Goal: Information Seeking & Learning: Learn about a topic

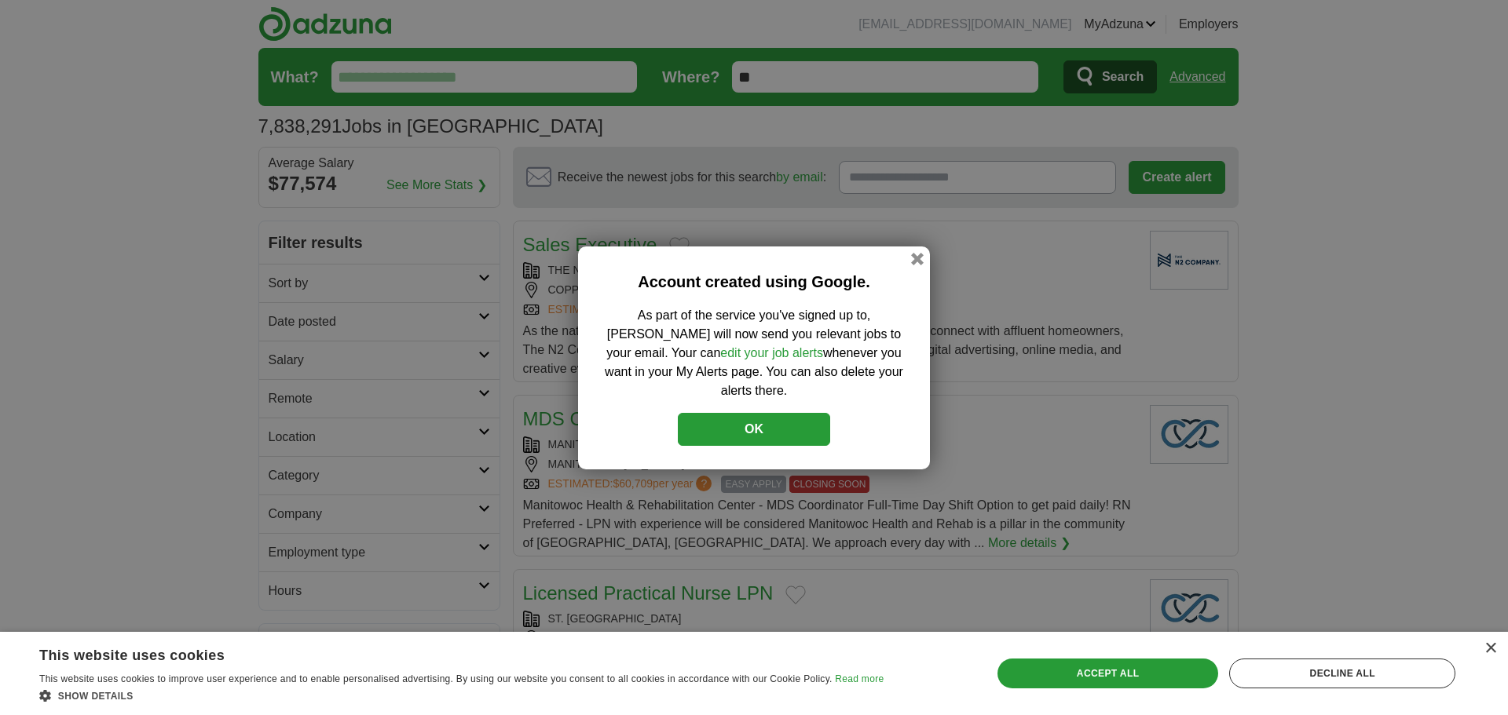
click at [776, 414] on button "OK" at bounding box center [754, 429] width 152 height 33
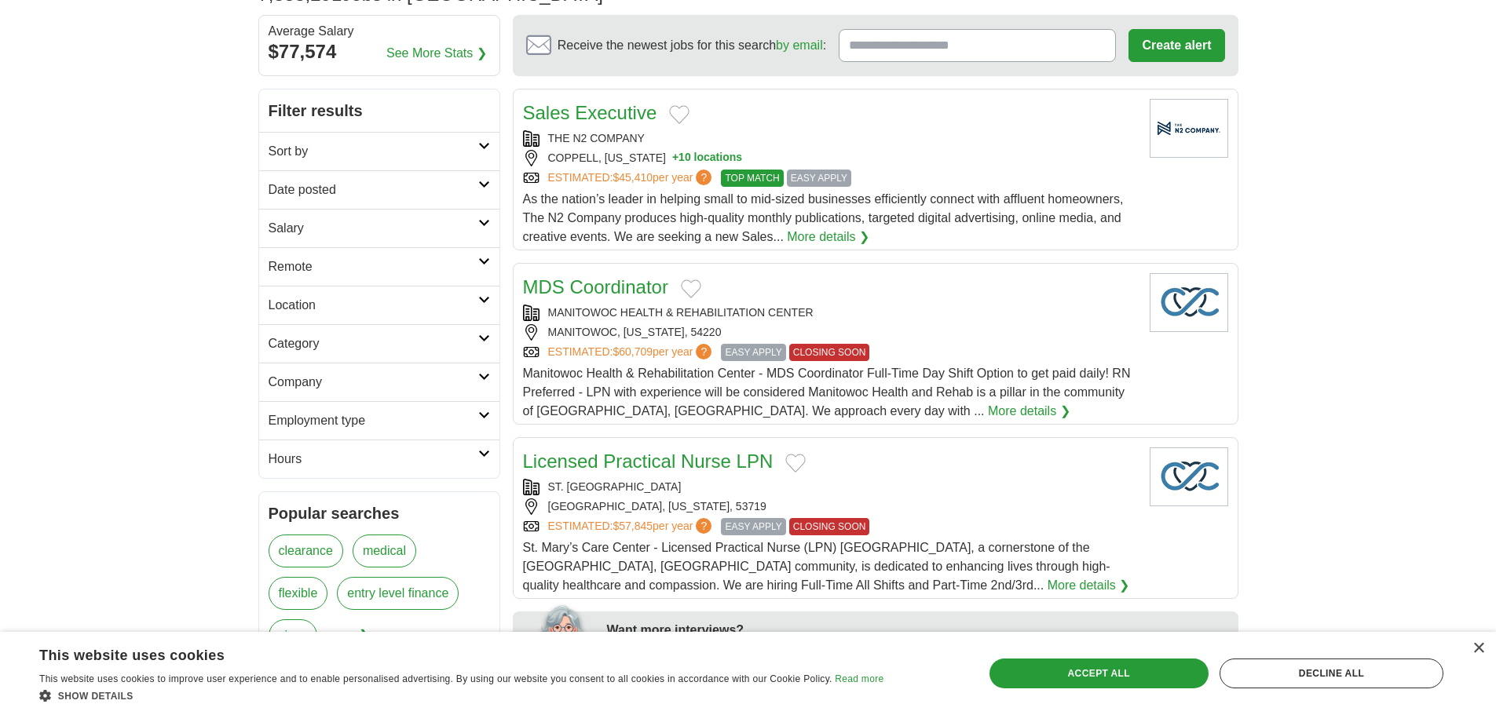
scroll to position [157, 0]
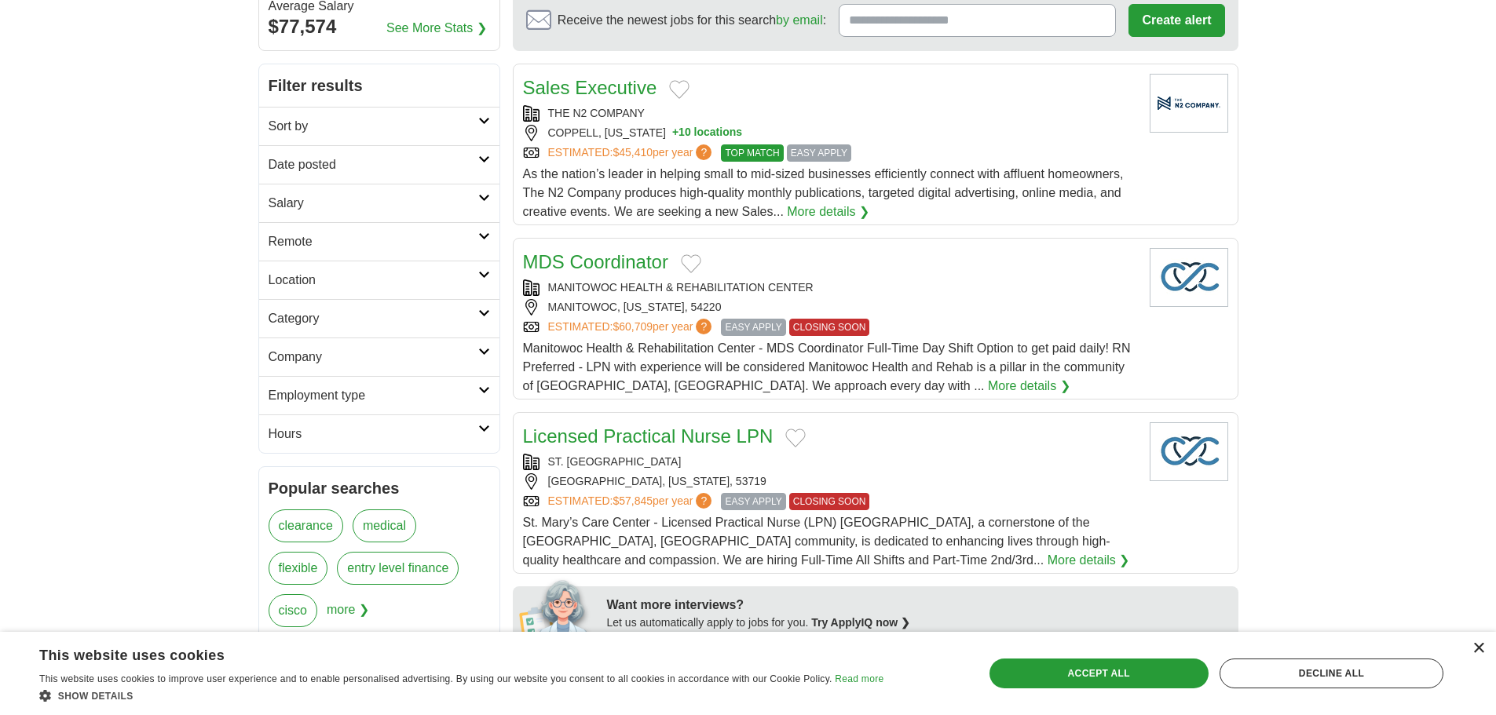
click at [1473, 650] on div "×" at bounding box center [1478, 649] width 12 height 12
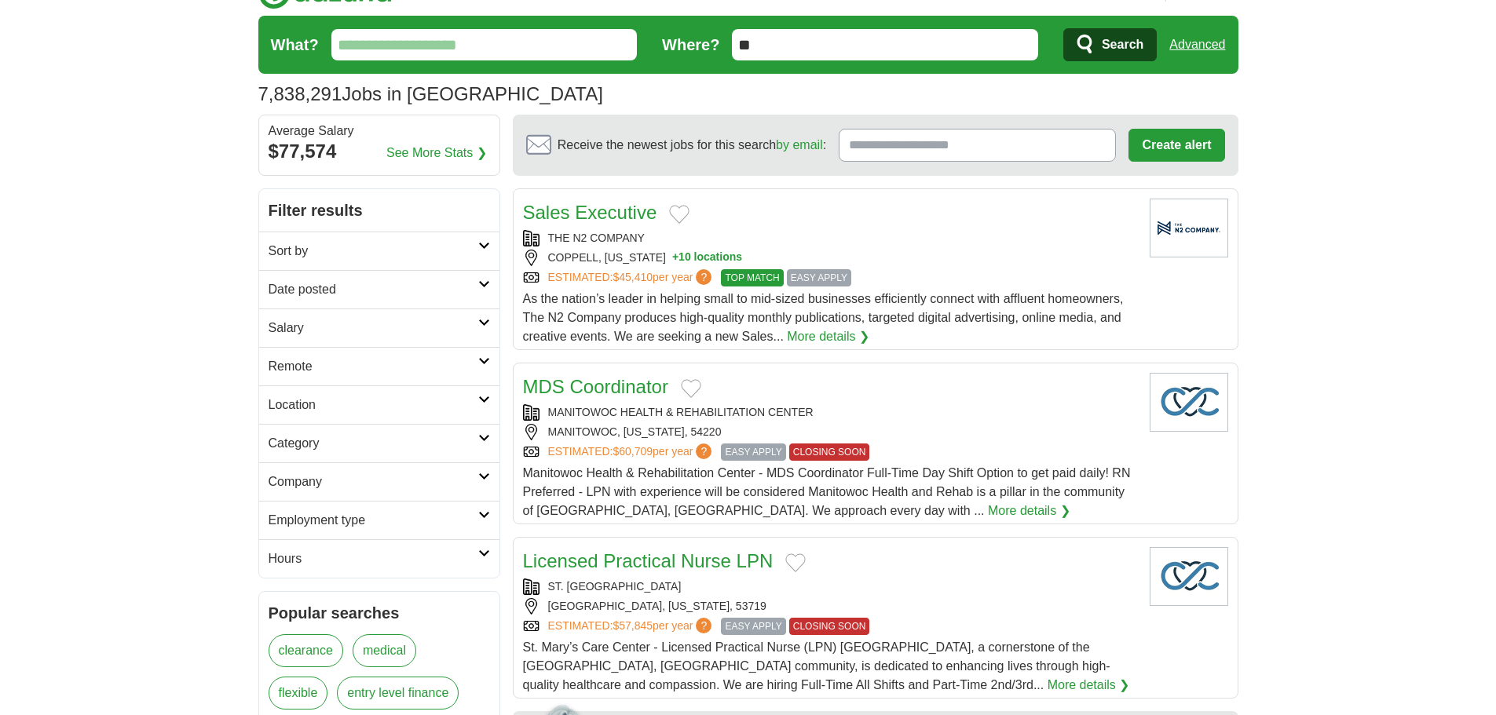
scroll to position [0, 0]
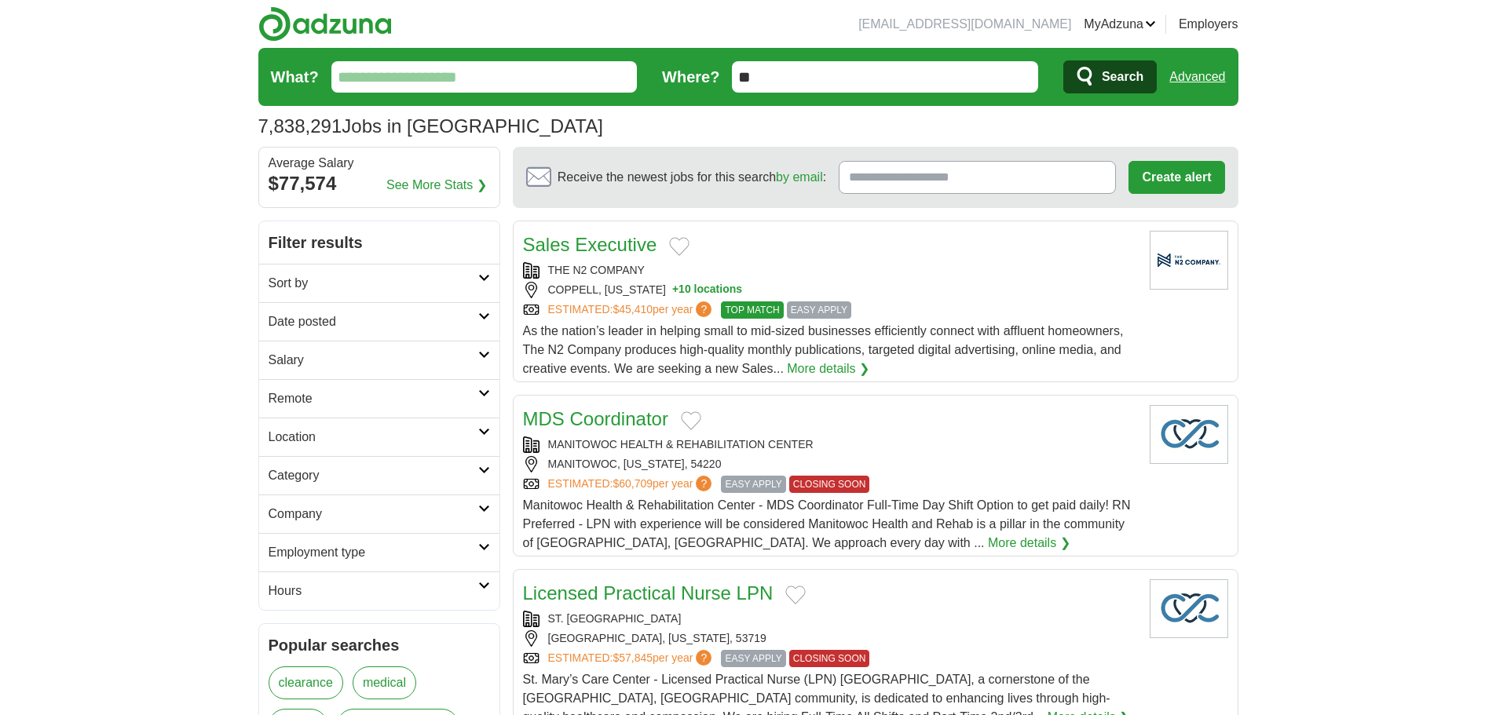
click at [481, 78] on input "What?" at bounding box center [484, 76] width 306 height 31
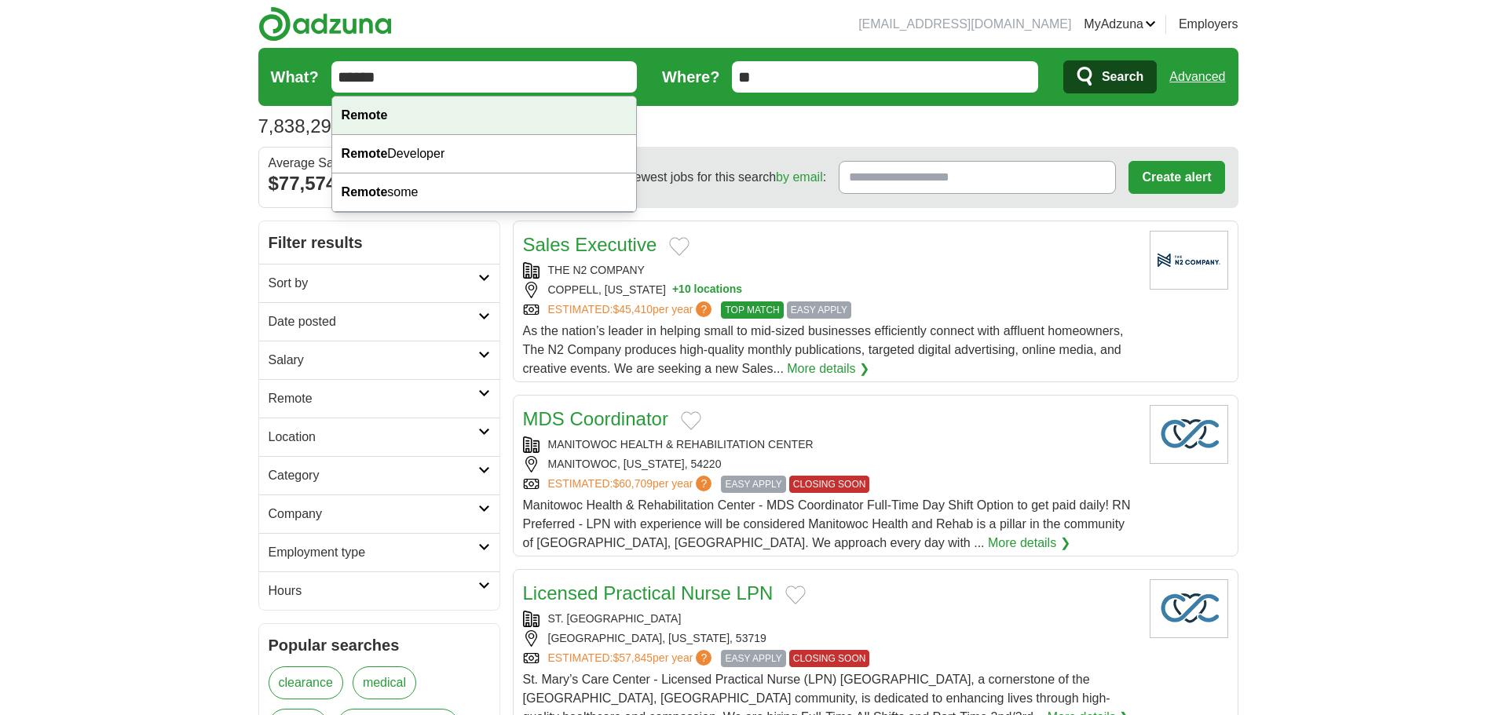
click at [386, 115] on strong "Remote" at bounding box center [365, 114] width 46 height 13
type input "******"
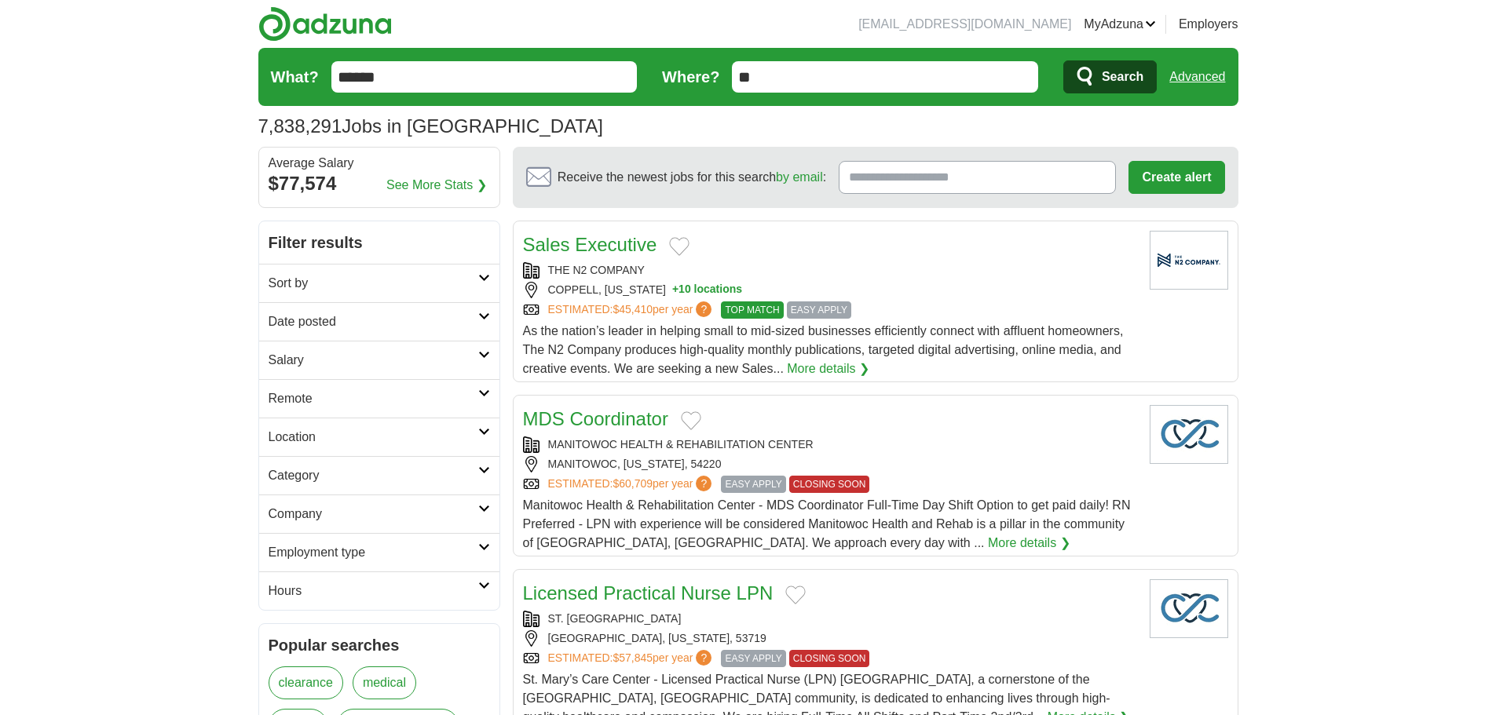
click at [1113, 70] on span "Search" at bounding box center [1123, 76] width 42 height 31
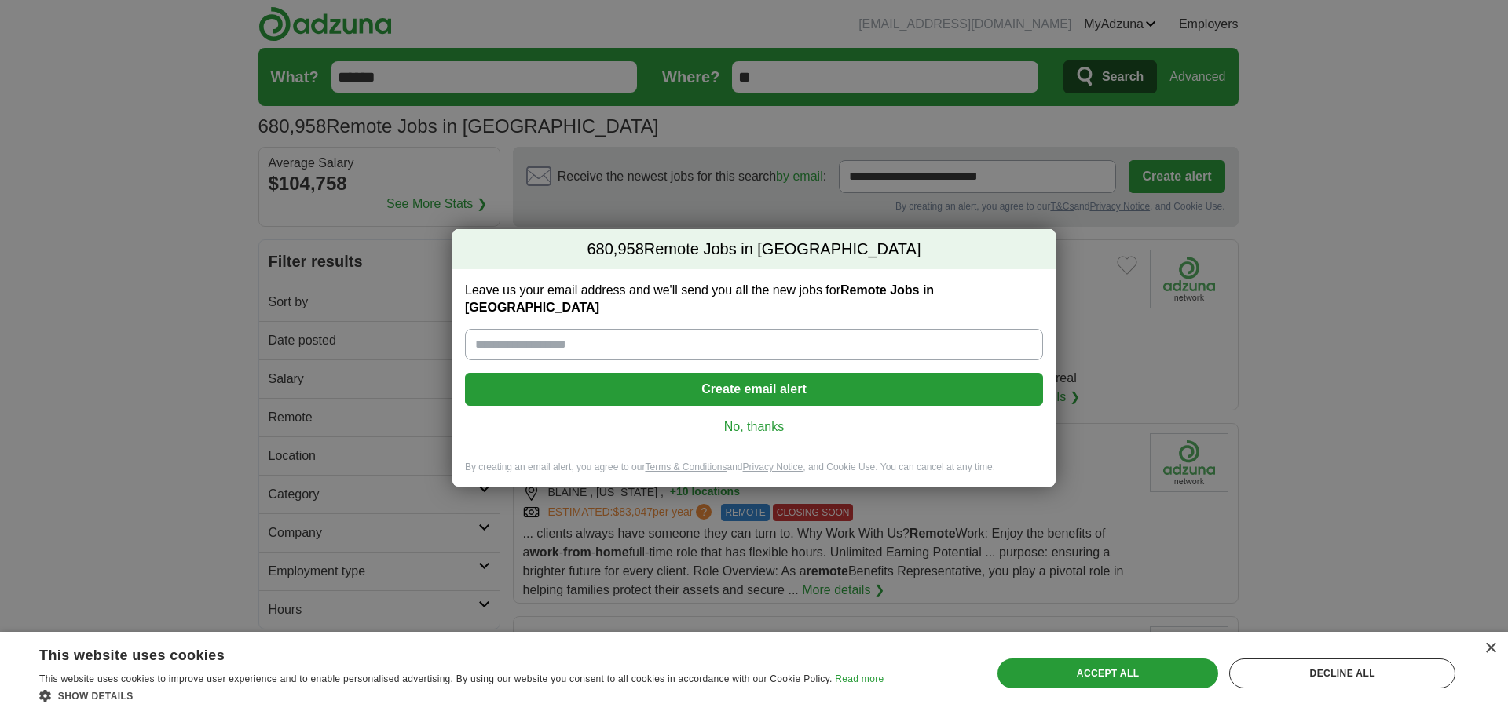
click at [759, 419] on link "No, thanks" at bounding box center [753, 427] width 553 height 17
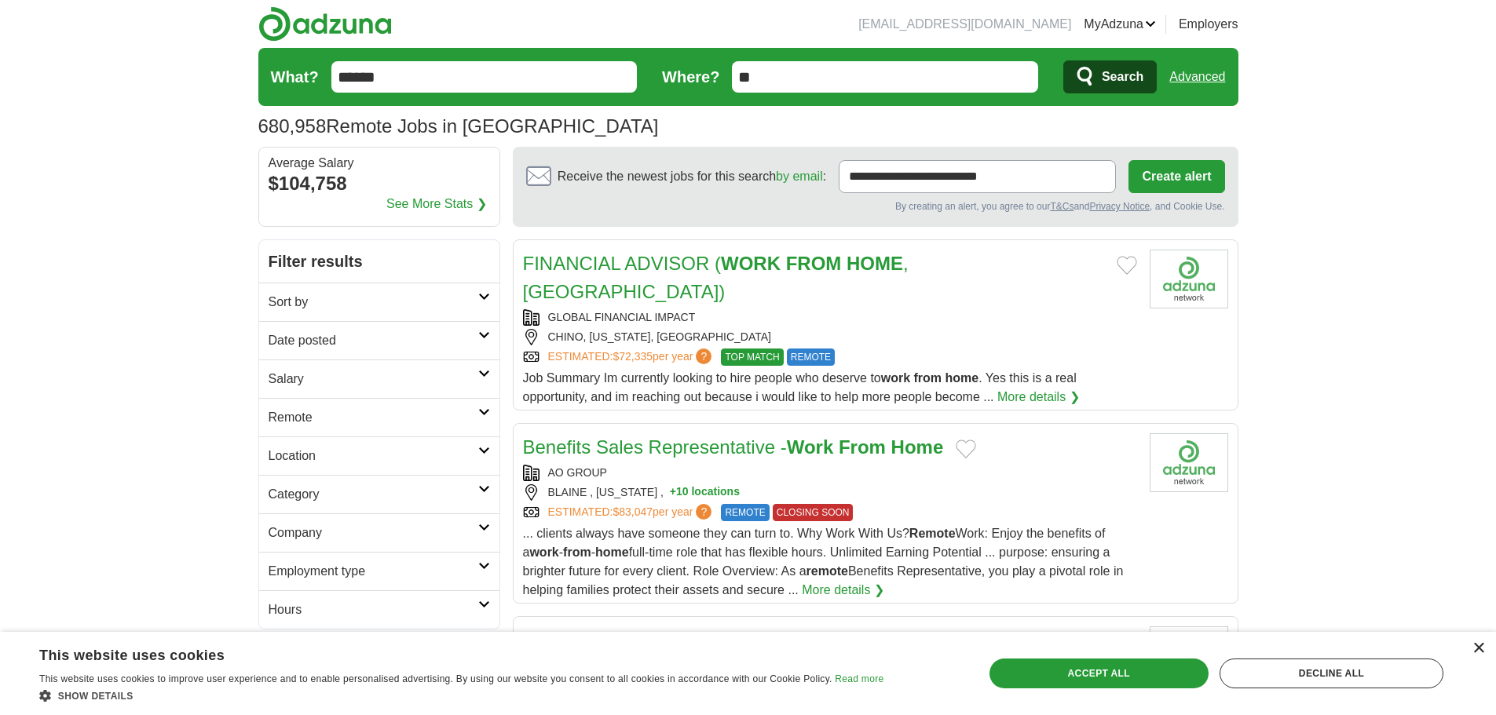
click at [1479, 649] on div "×" at bounding box center [1478, 649] width 12 height 12
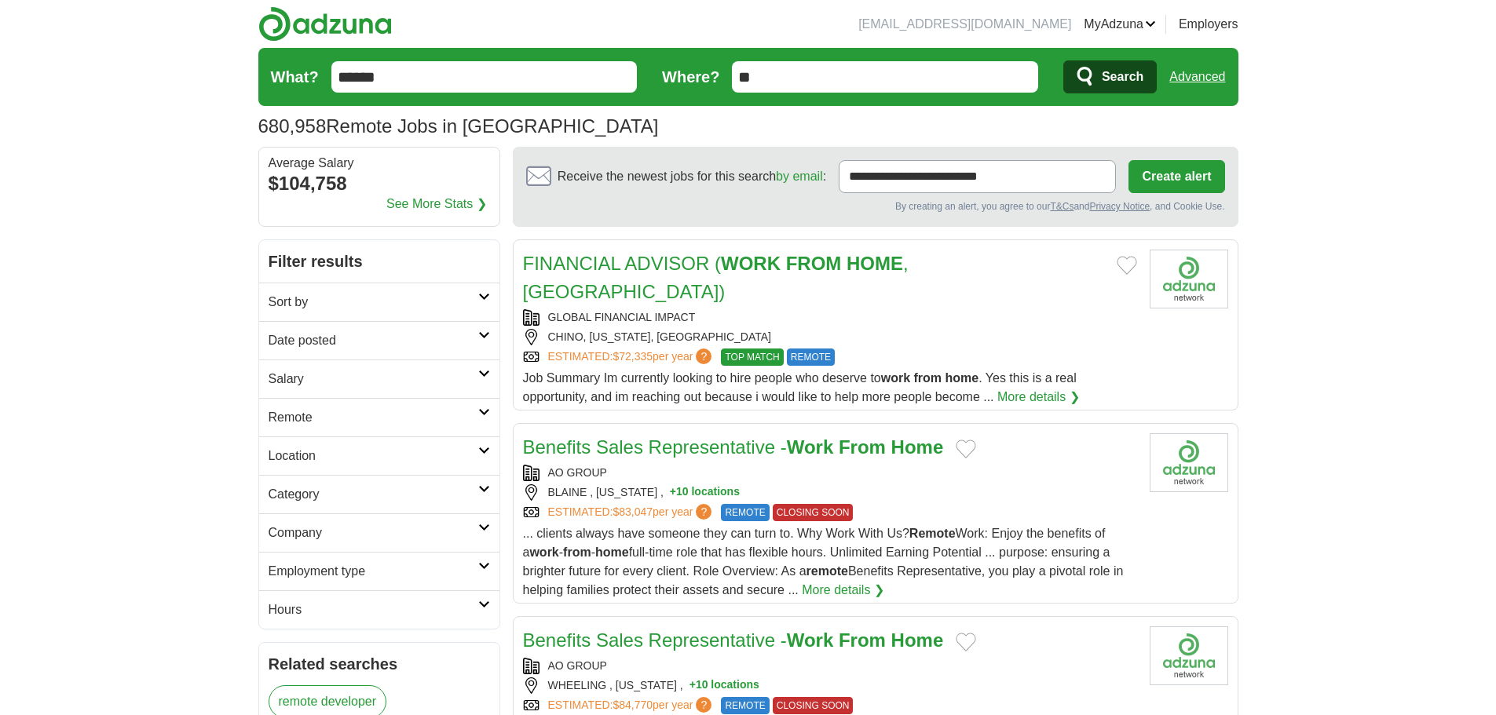
click at [487, 296] on icon at bounding box center [484, 297] width 12 height 8
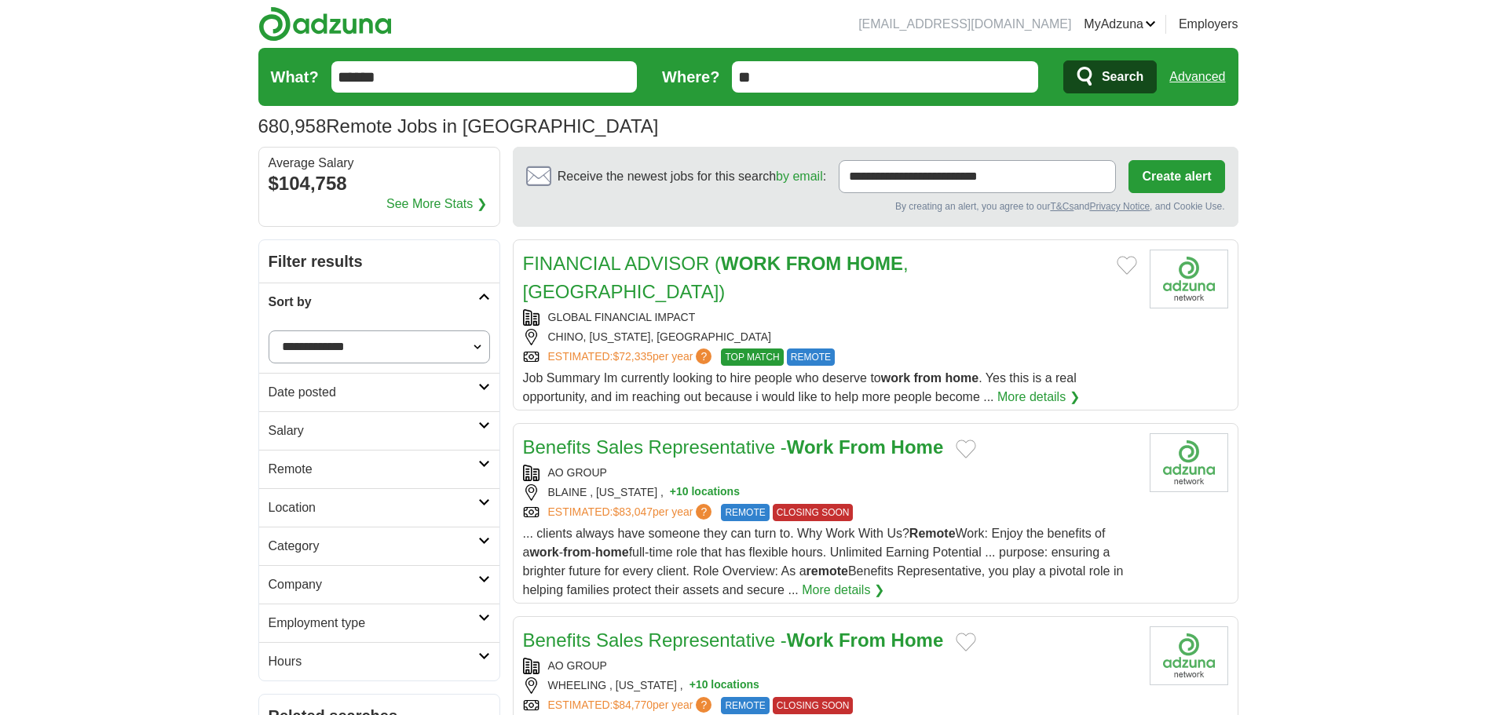
click at [487, 296] on icon at bounding box center [484, 297] width 12 height 8
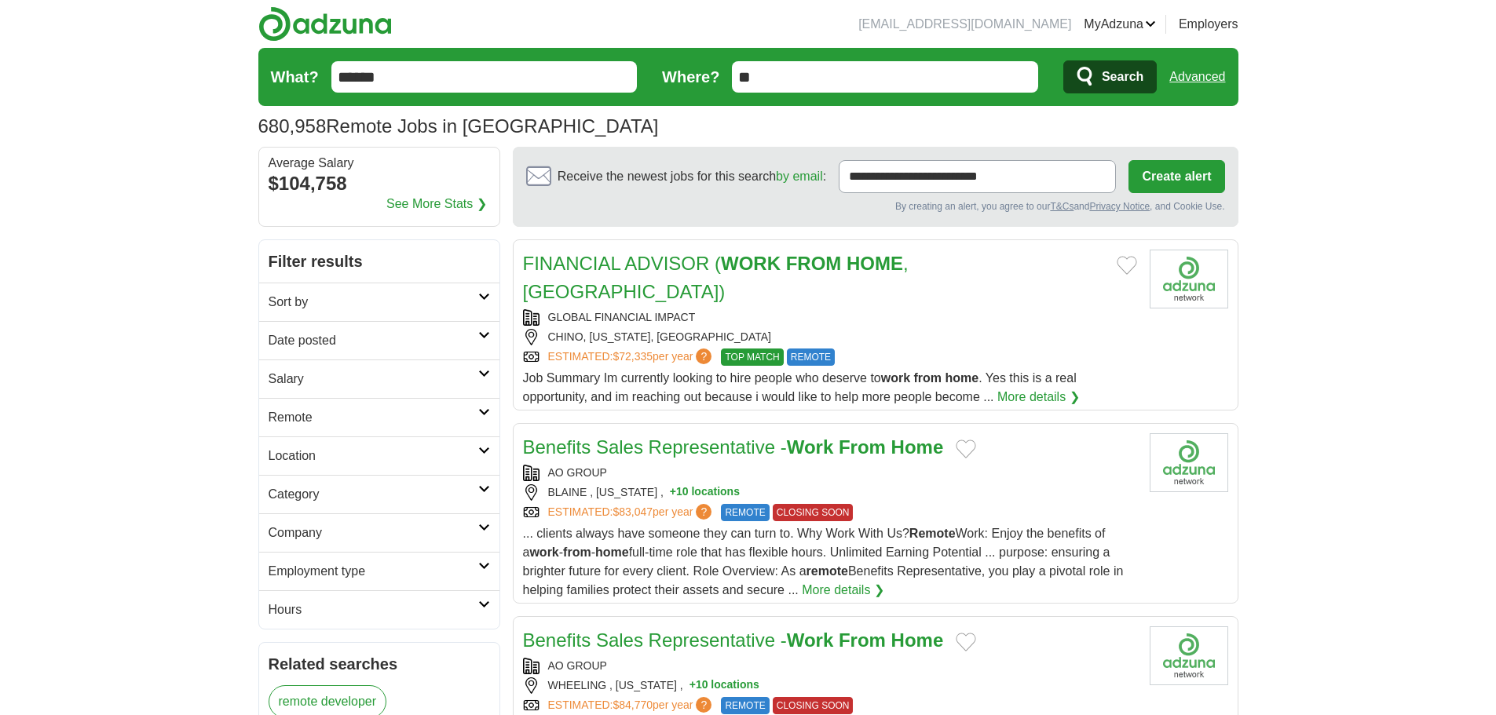
click at [482, 334] on icon at bounding box center [484, 335] width 12 height 8
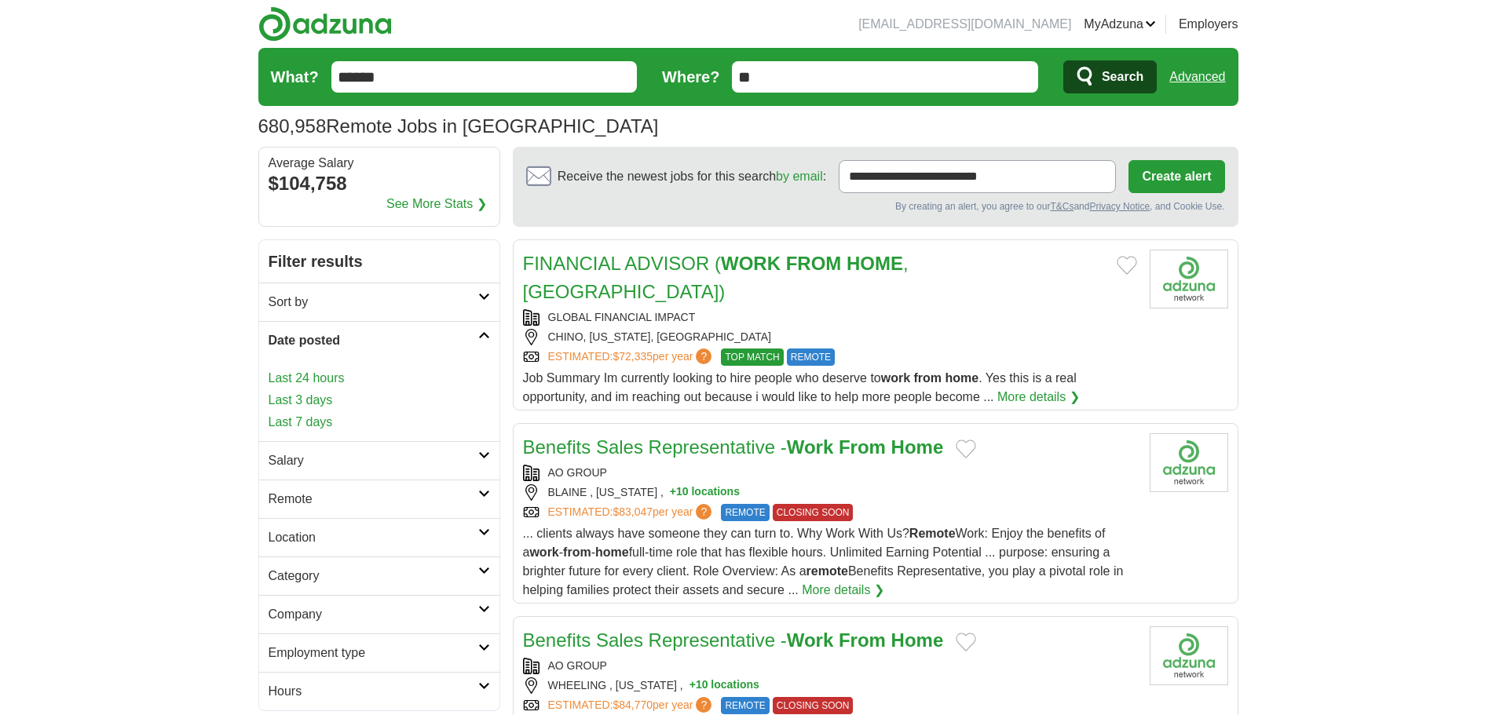
click at [312, 420] on link "Last 7 days" at bounding box center [379, 422] width 221 height 19
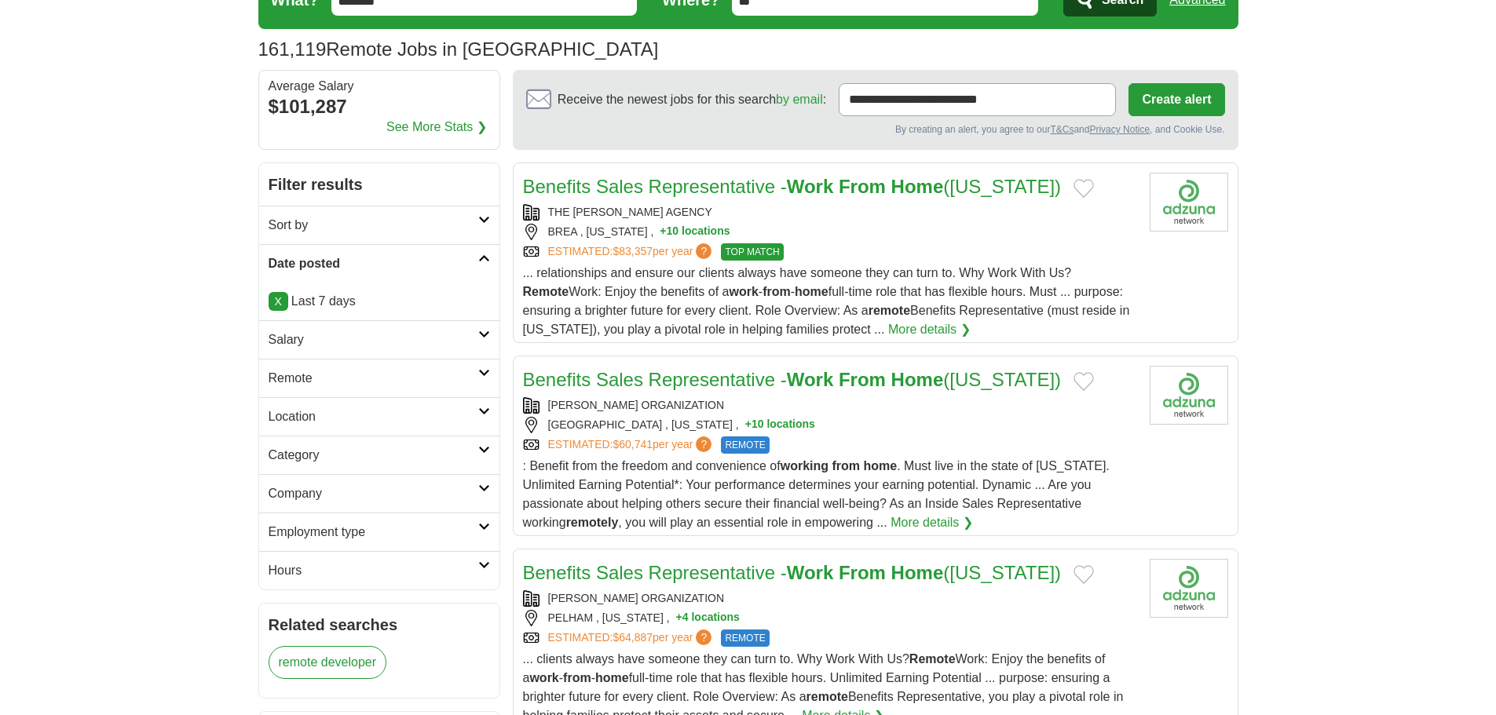
scroll to position [157, 0]
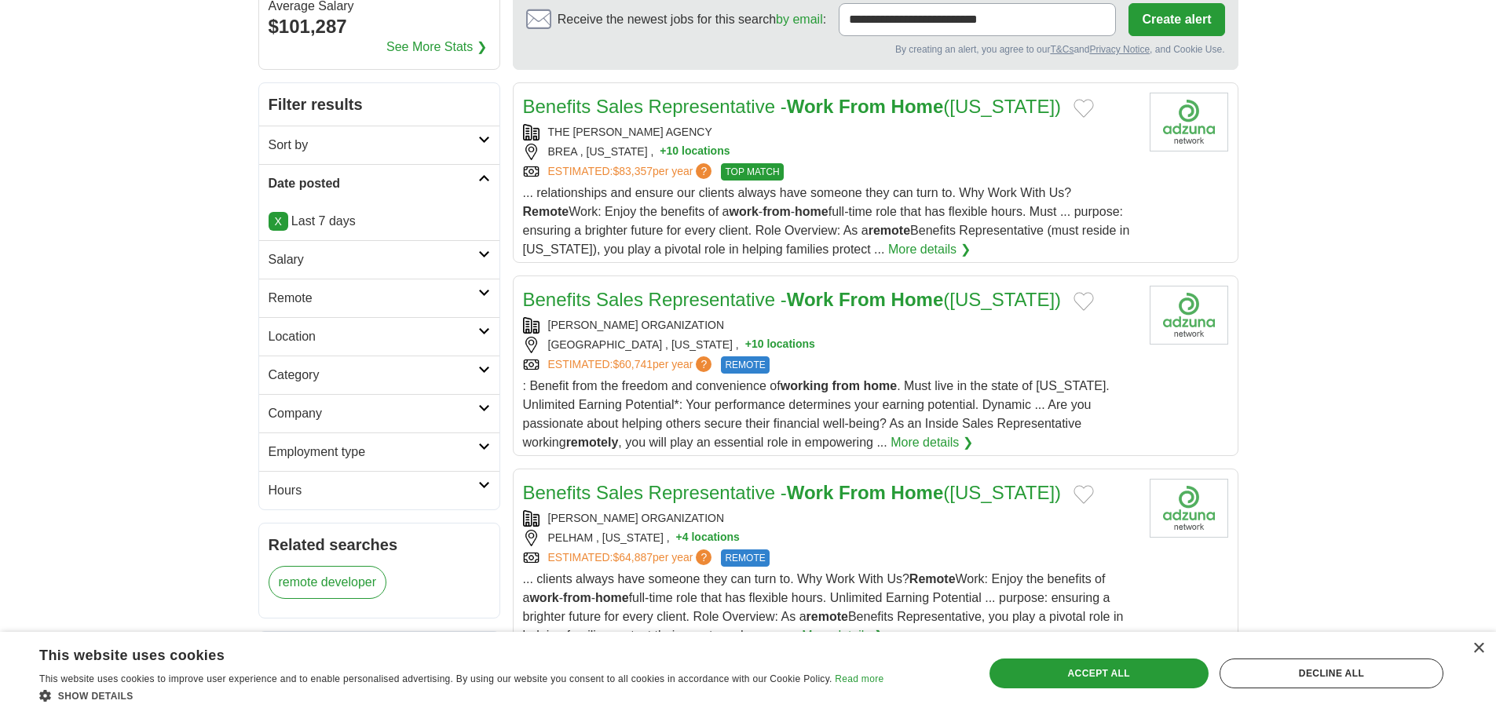
click at [481, 294] on icon at bounding box center [484, 293] width 12 height 8
click at [320, 334] on link "Remote jobs" at bounding box center [304, 335] width 71 height 13
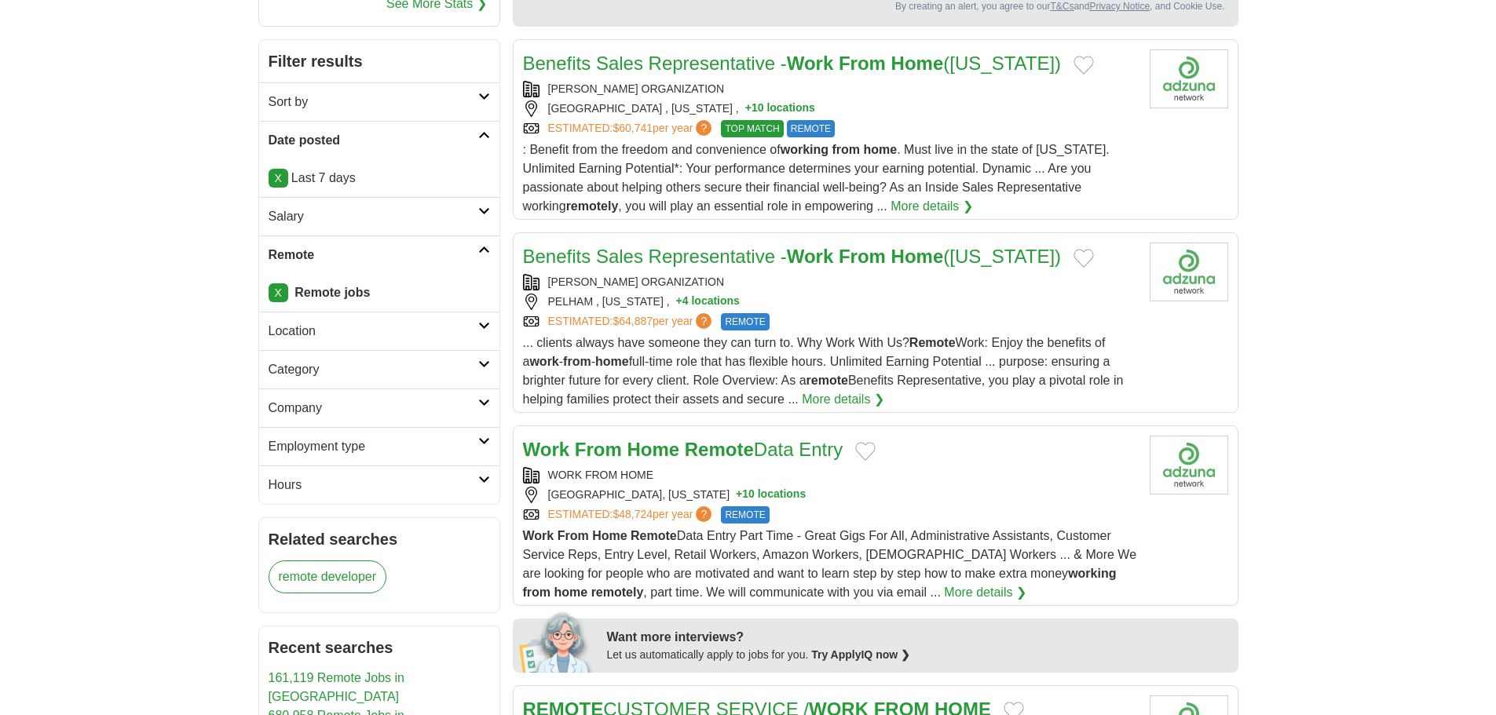
scroll to position [236, 0]
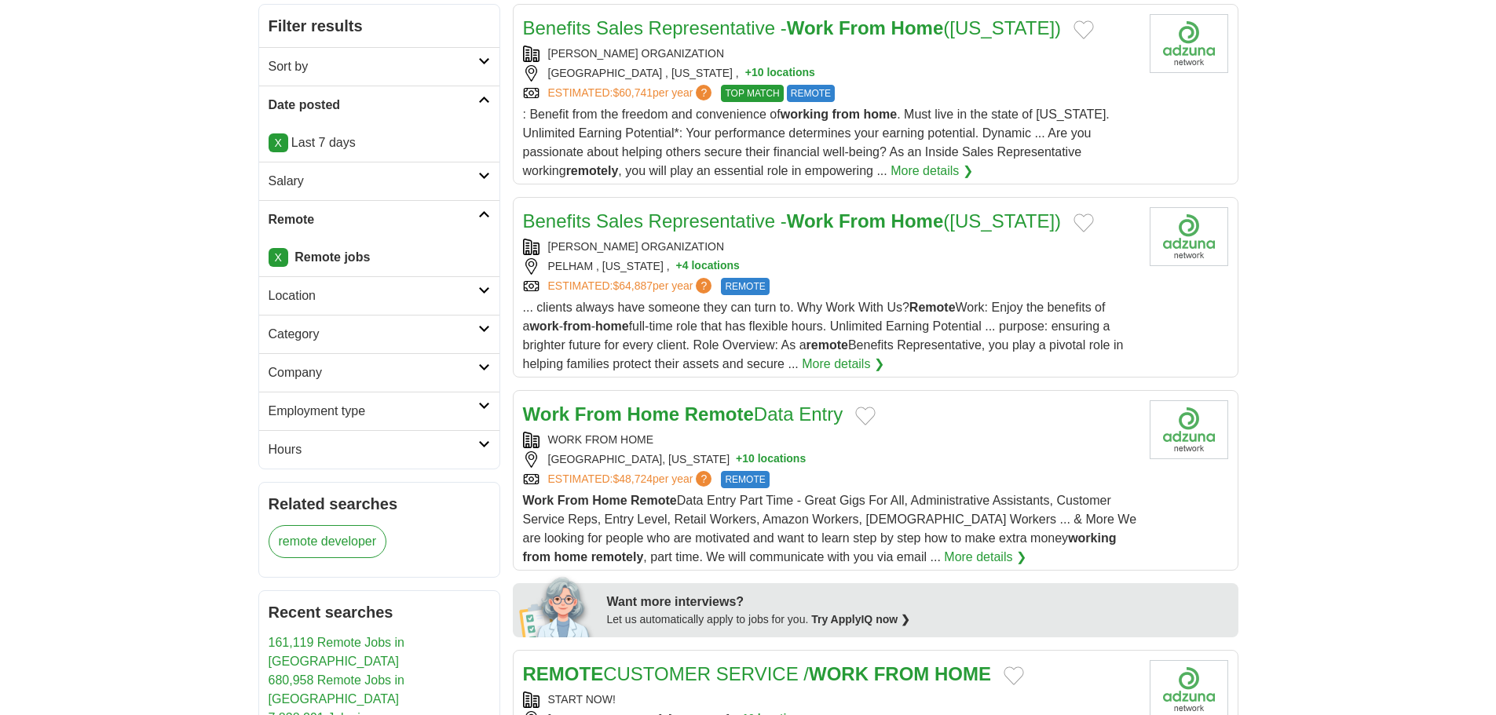
click at [484, 289] on icon at bounding box center [484, 291] width 12 height 8
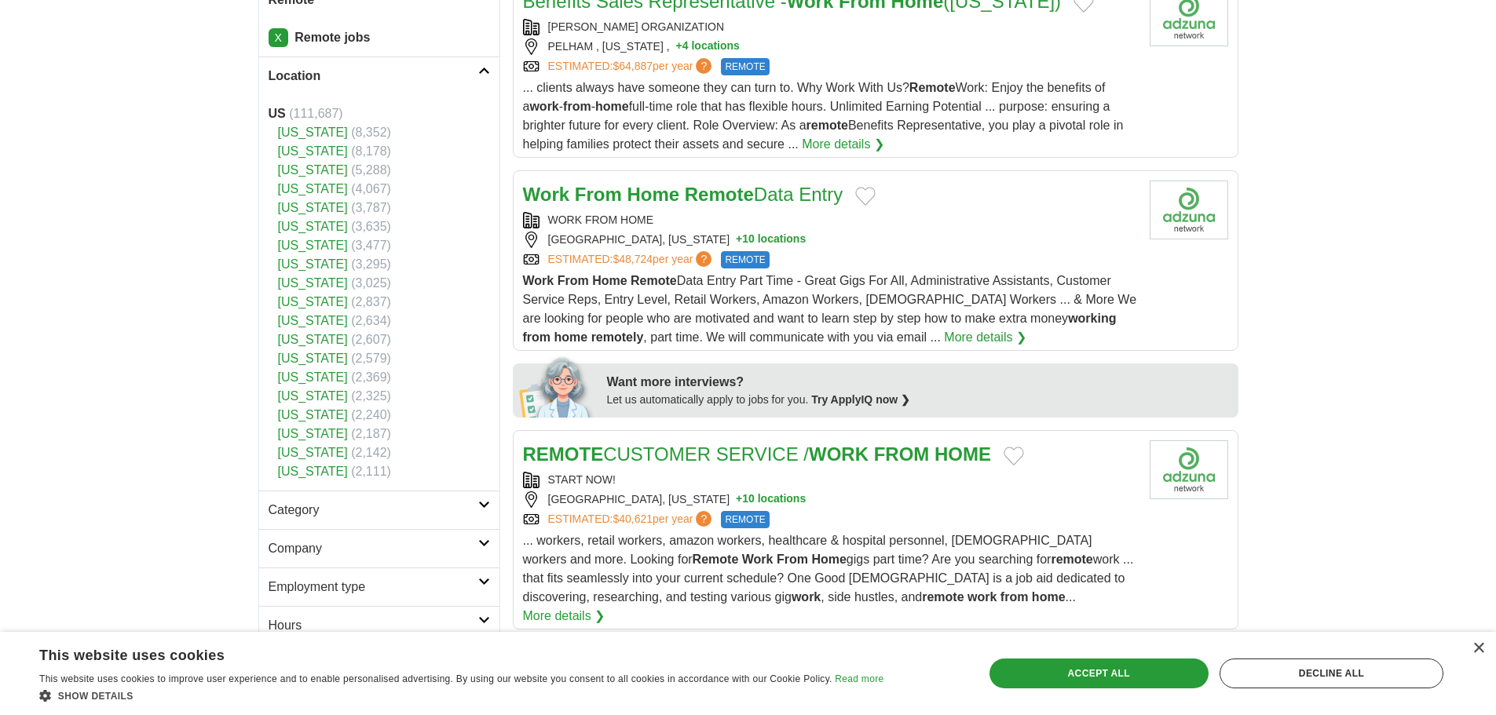
scroll to position [471, 0]
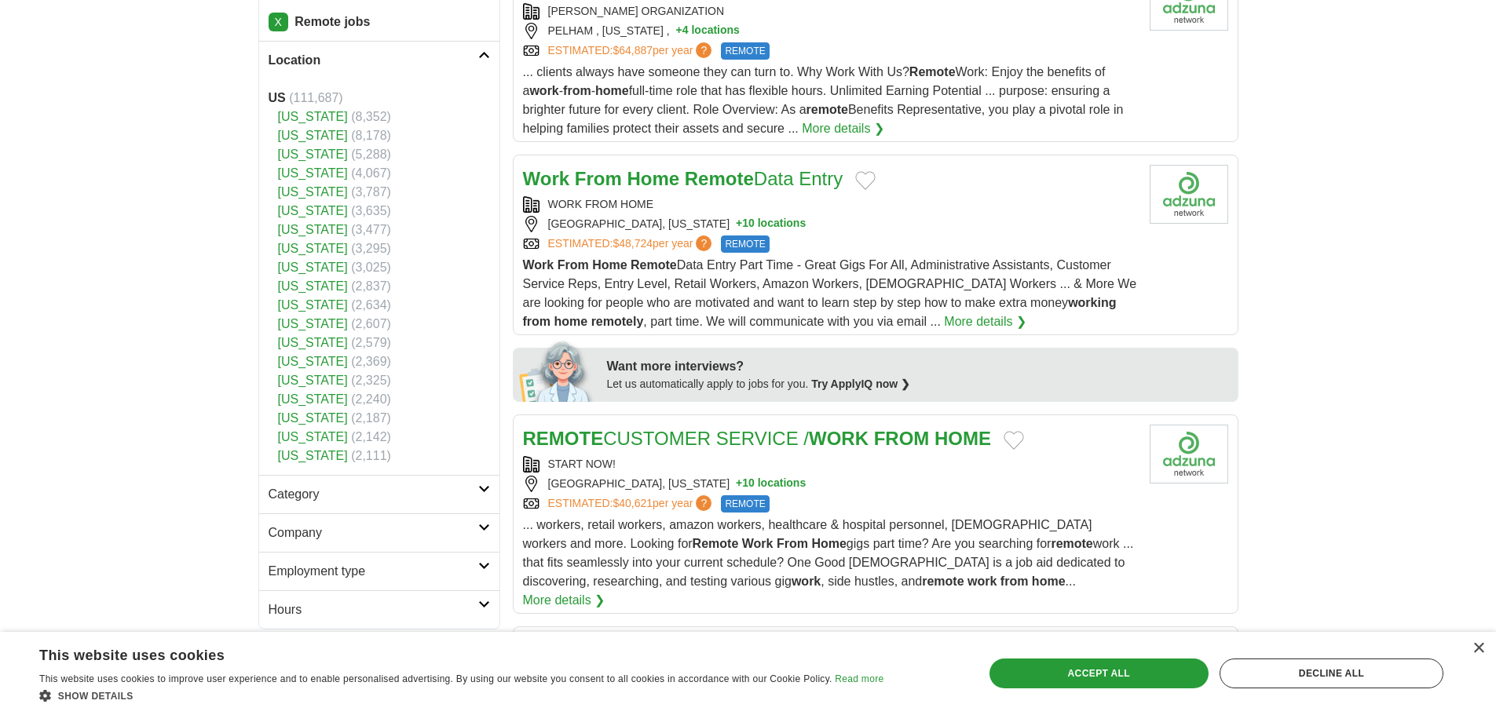
click at [484, 56] on icon at bounding box center [484, 55] width 12 height 8
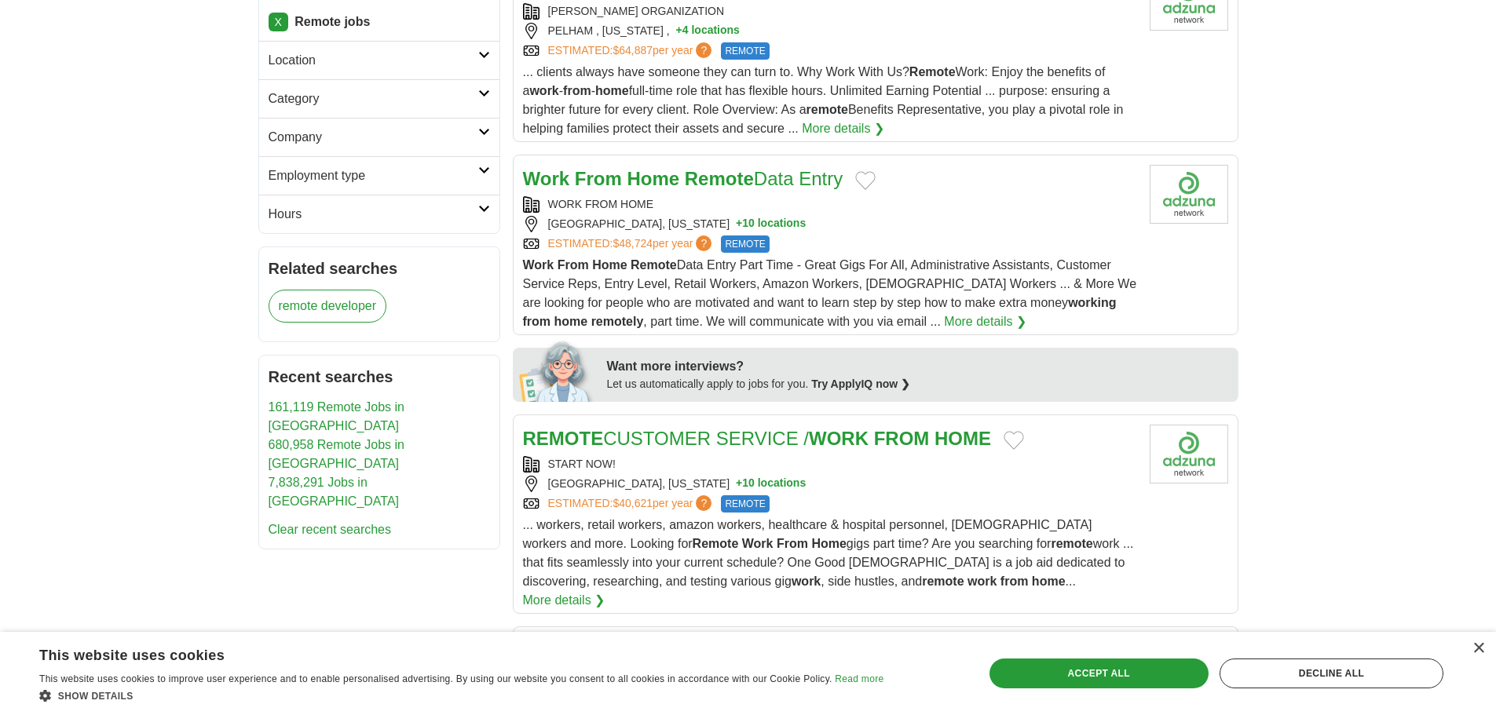
click at [485, 95] on icon at bounding box center [484, 94] width 12 height 8
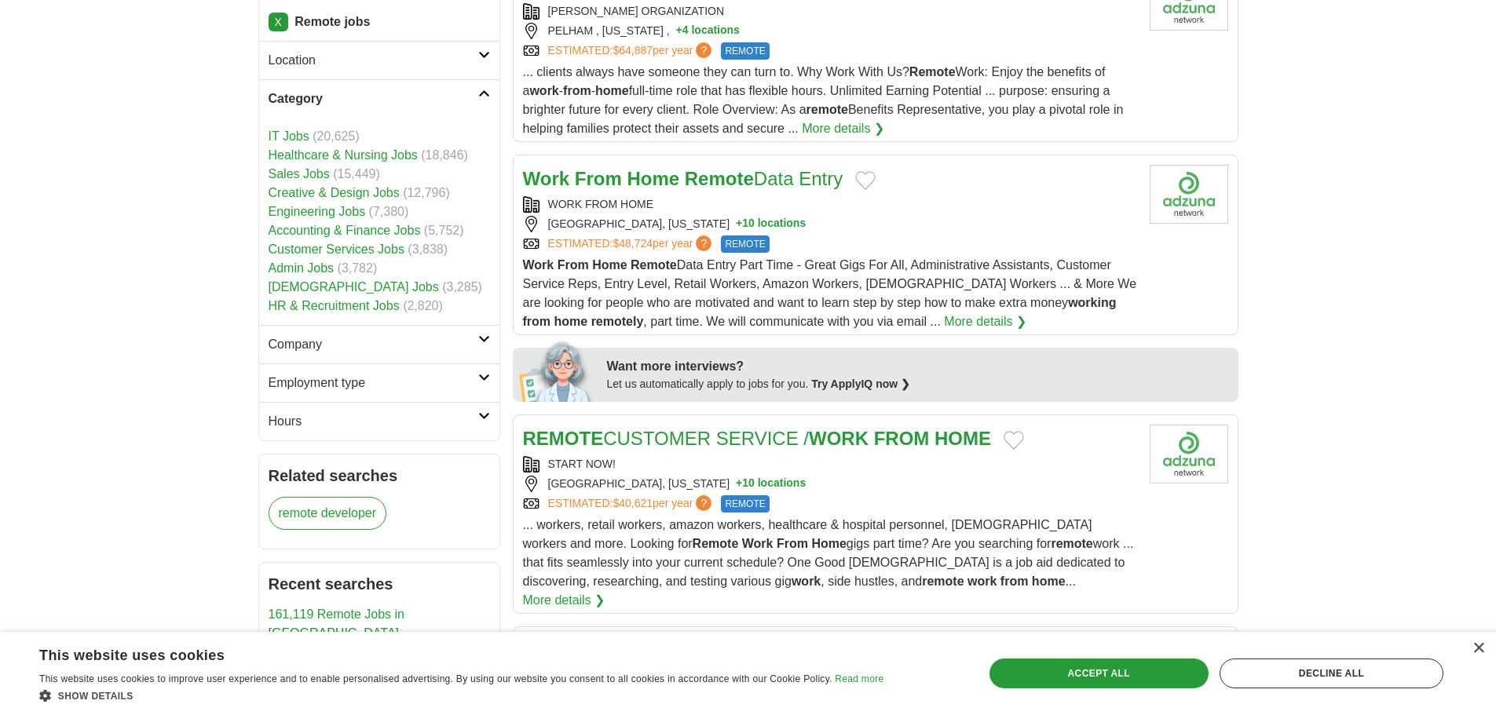
click at [280, 135] on link "IT Jobs" at bounding box center [289, 136] width 41 height 13
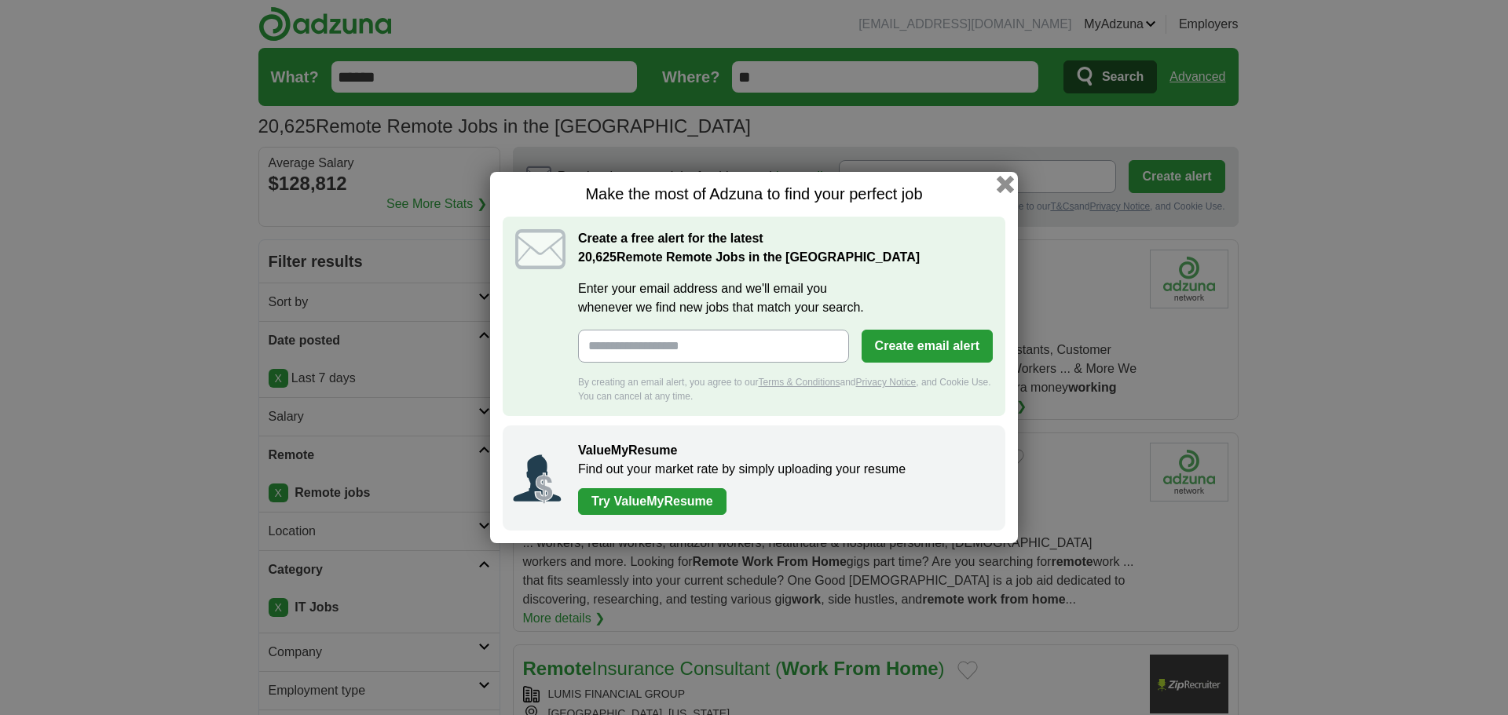
click at [1005, 182] on button "button" at bounding box center [1005, 184] width 17 height 17
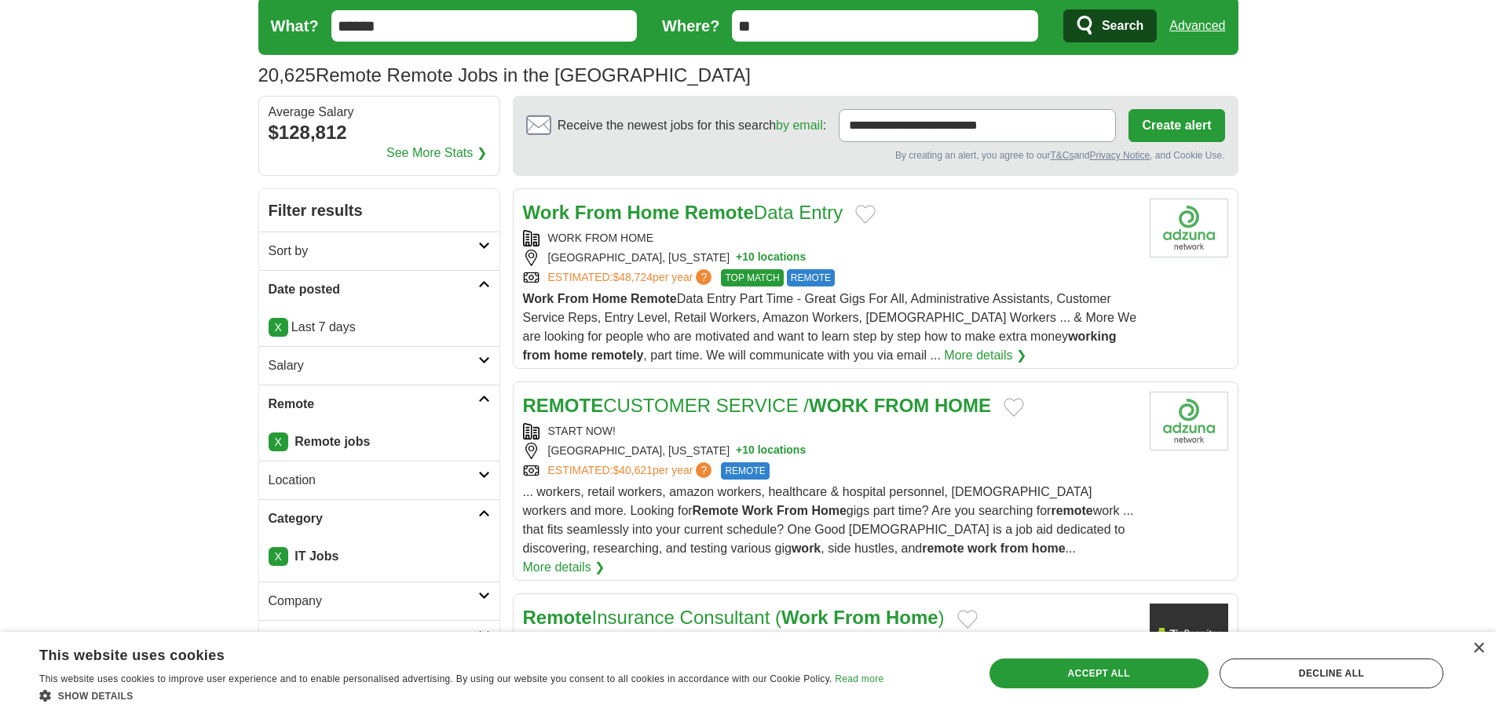
scroll to position [79, 0]
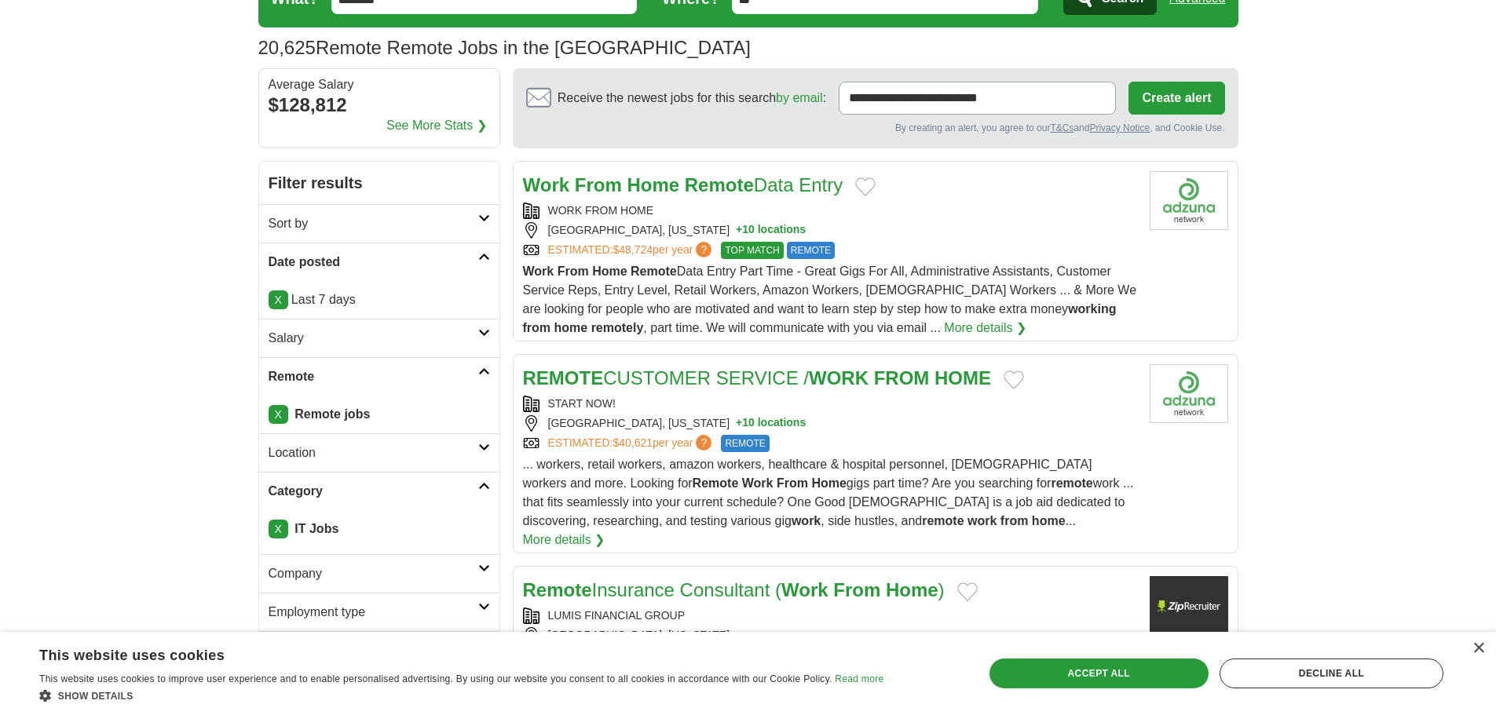
click at [736, 228] on button "+ 10 locations" at bounding box center [771, 230] width 70 height 16
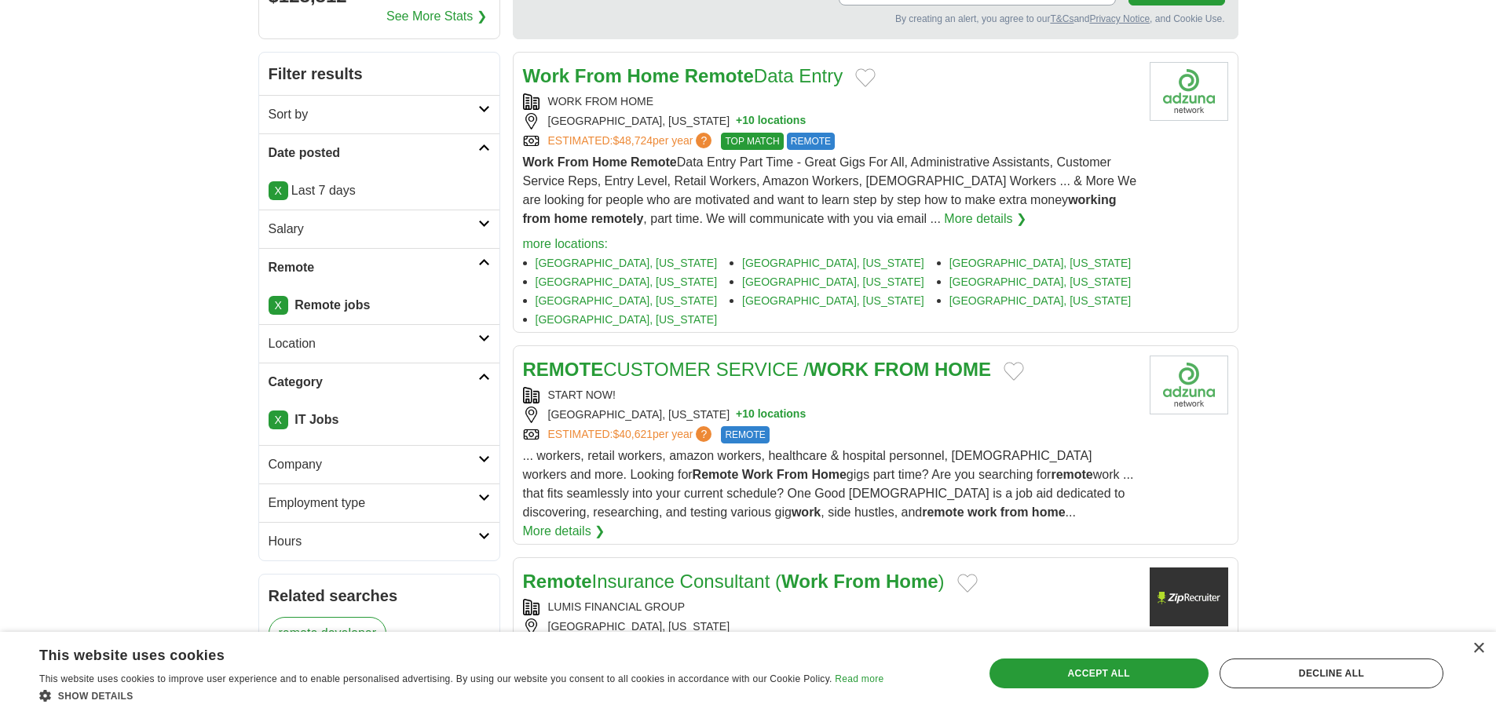
scroll to position [236, 0]
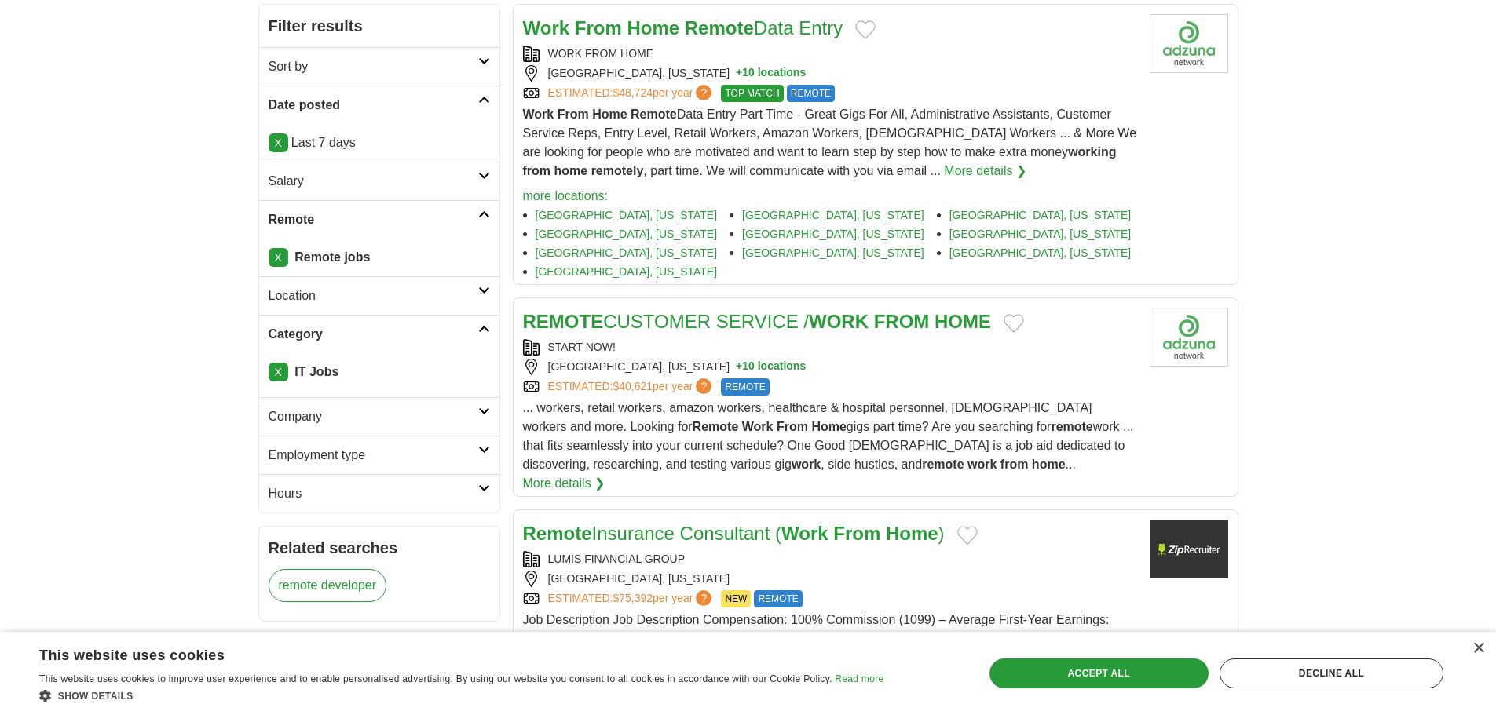
click at [785, 359] on button "+ 10 locations" at bounding box center [771, 367] width 70 height 16
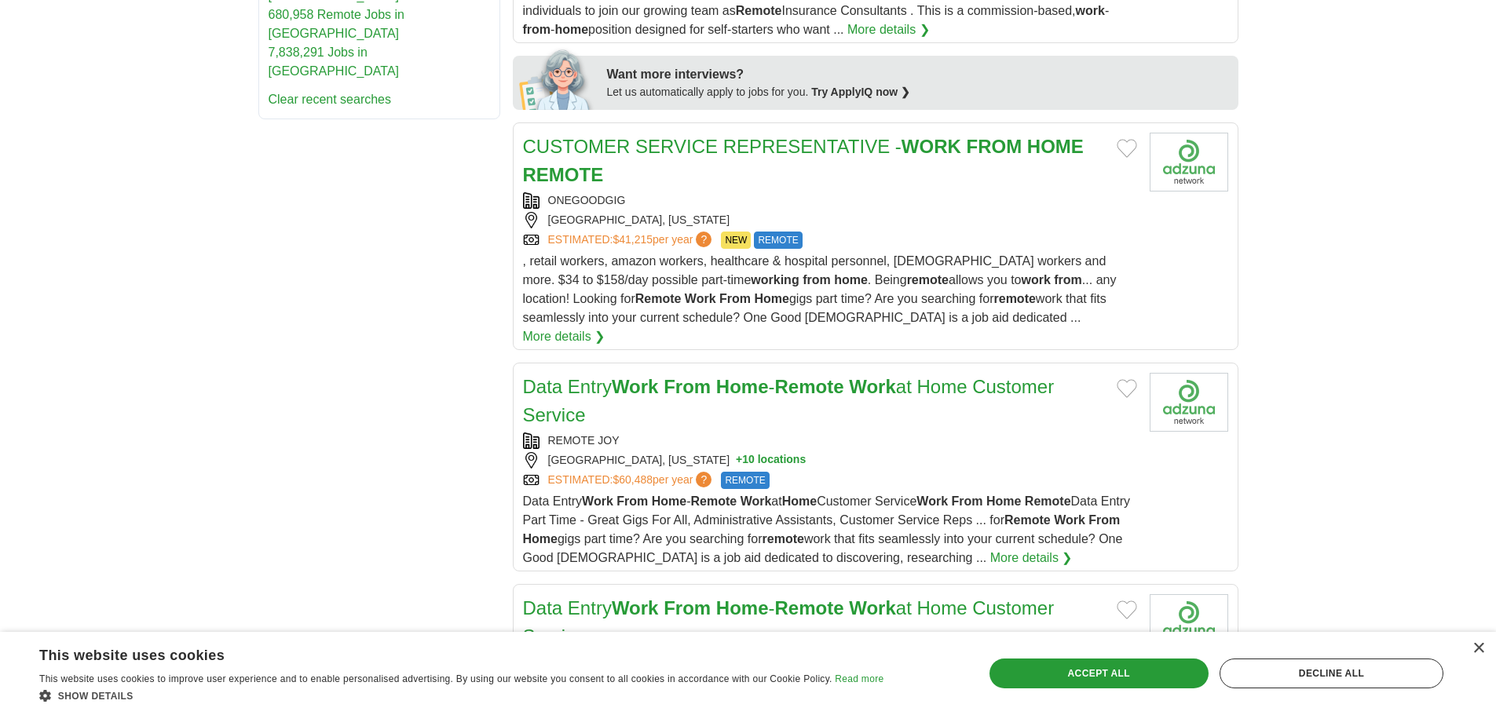
scroll to position [1021, 0]
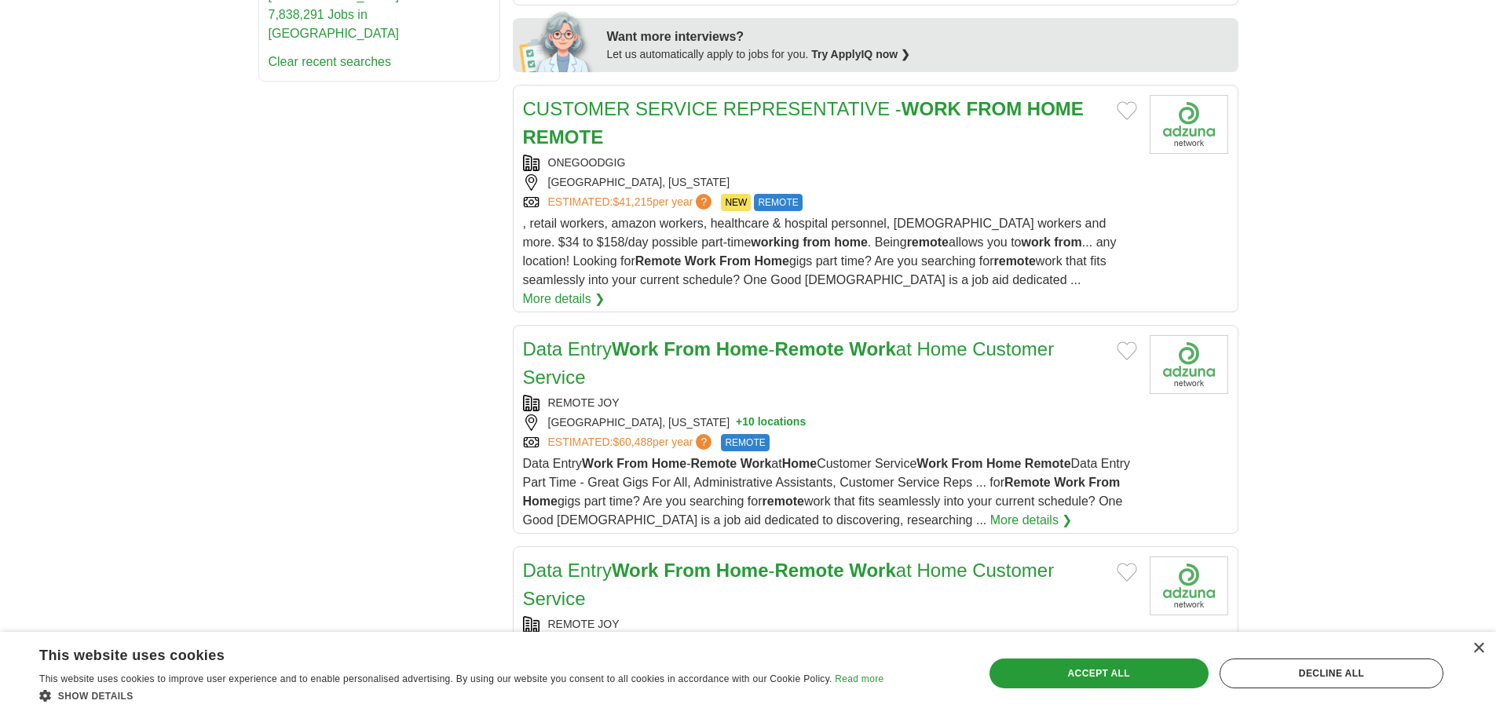
click at [736, 415] on button "+ 10 locations" at bounding box center [771, 423] width 70 height 16
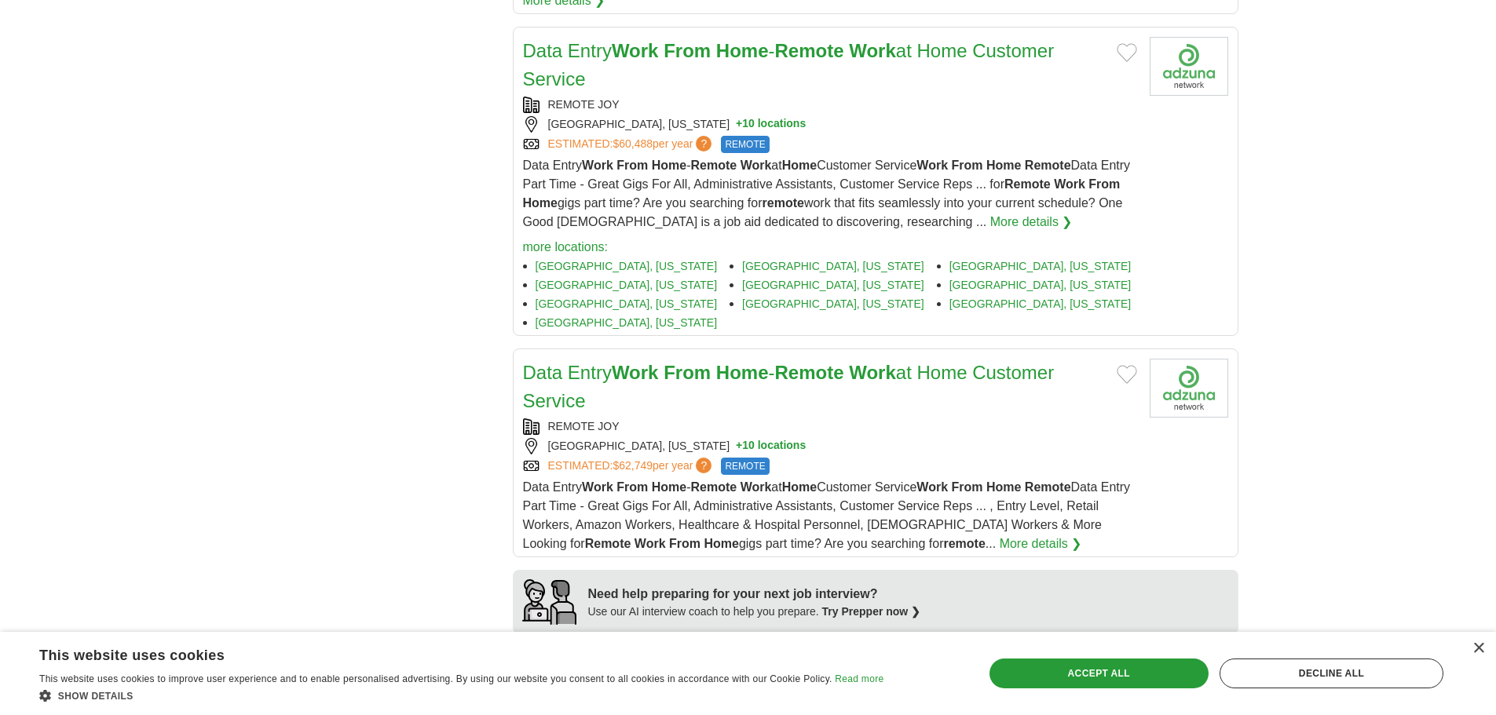
scroll to position [1335, 0]
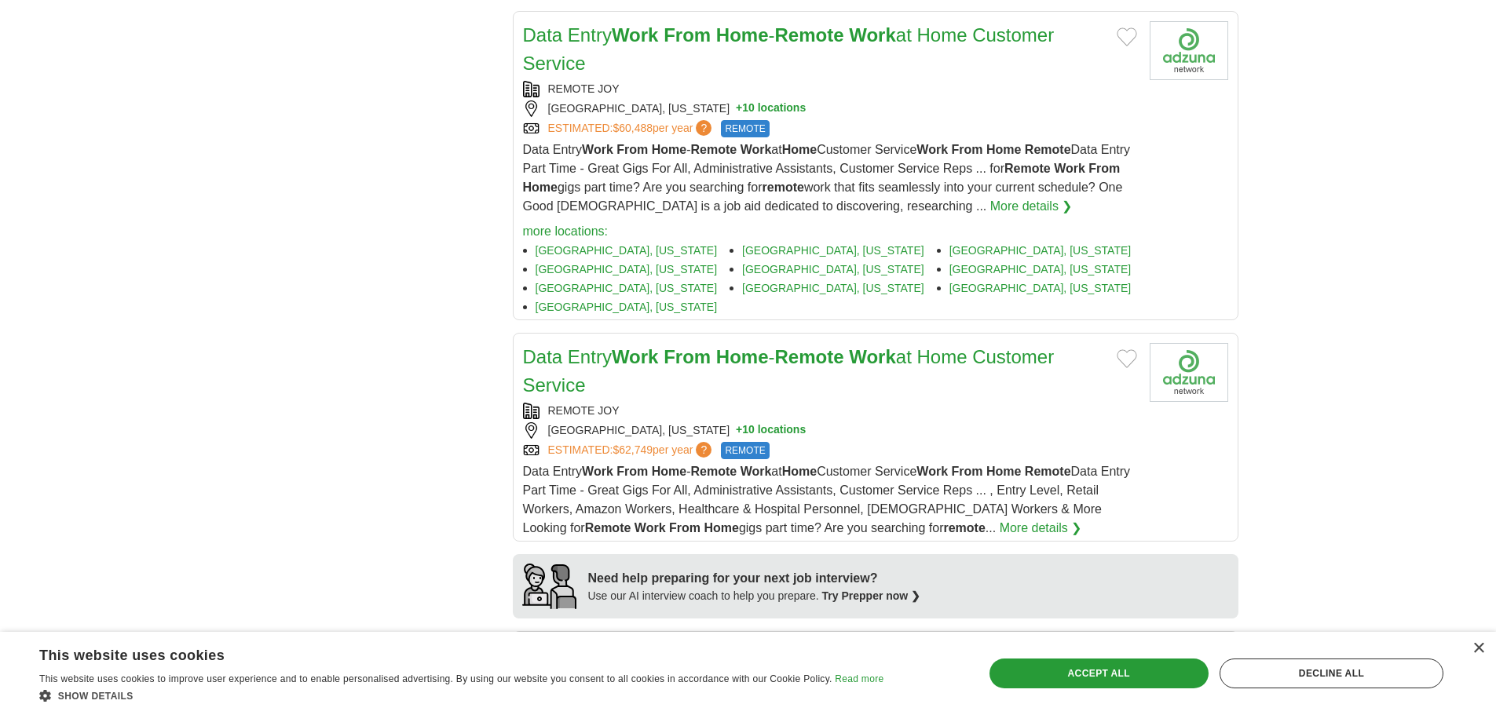
click at [736, 422] on button "+ 10 locations" at bounding box center [771, 430] width 70 height 16
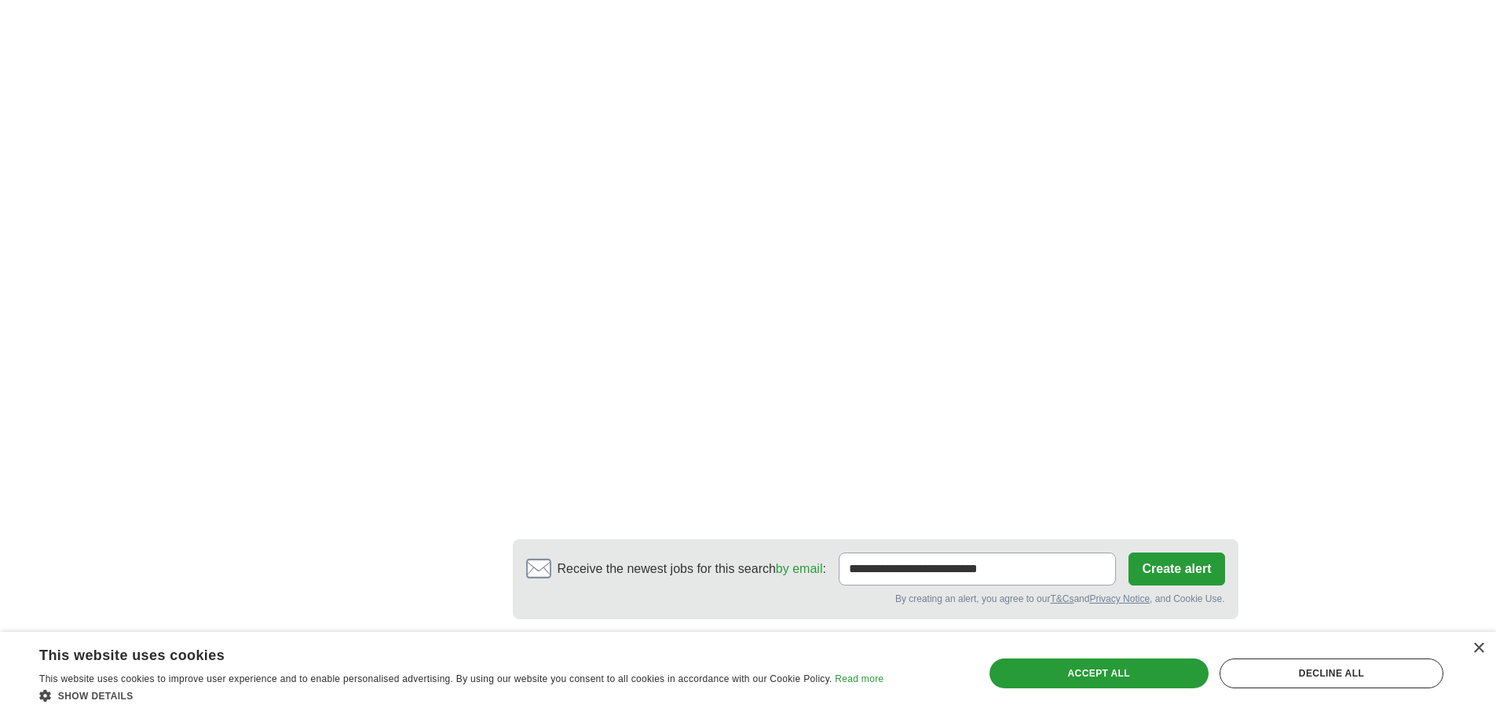
scroll to position [3534, 0]
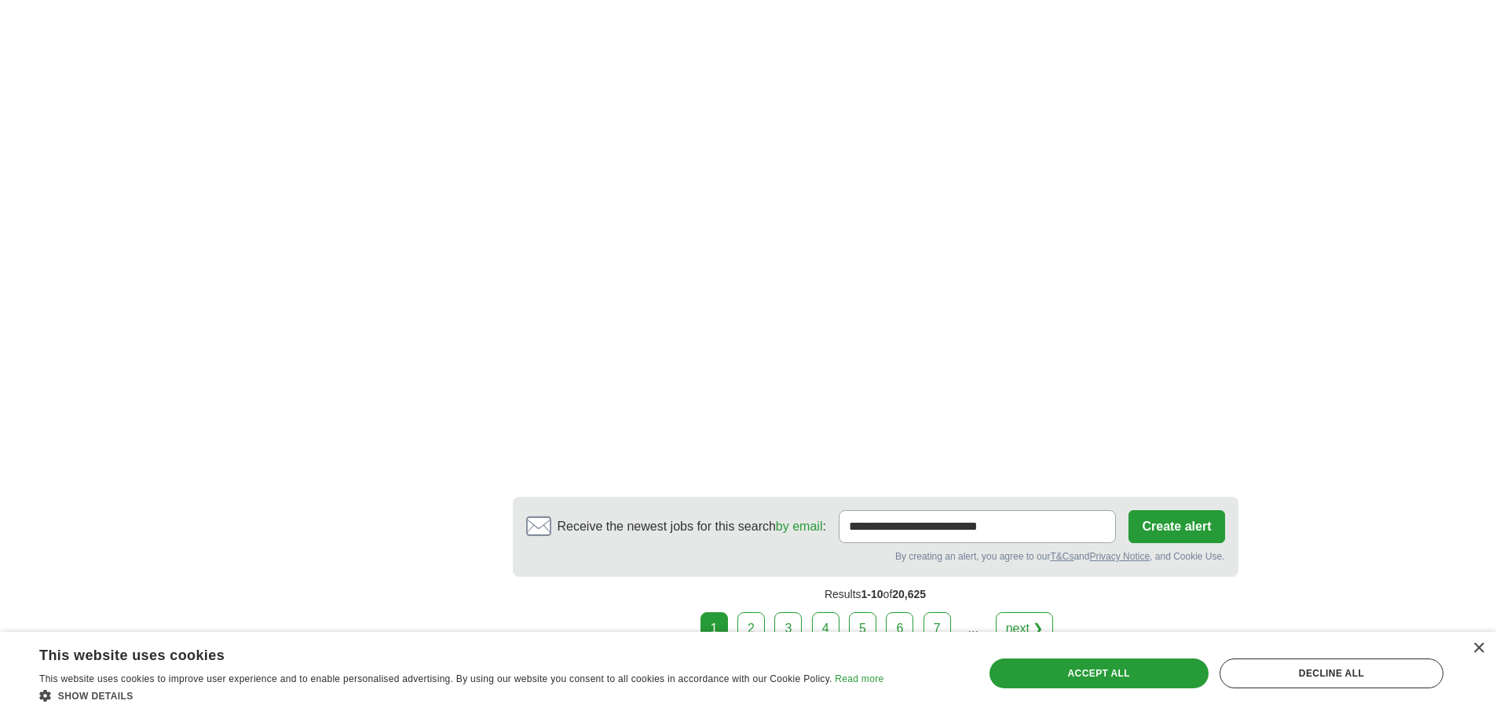
click at [1026, 613] on link "next ❯" at bounding box center [1025, 629] width 58 height 33
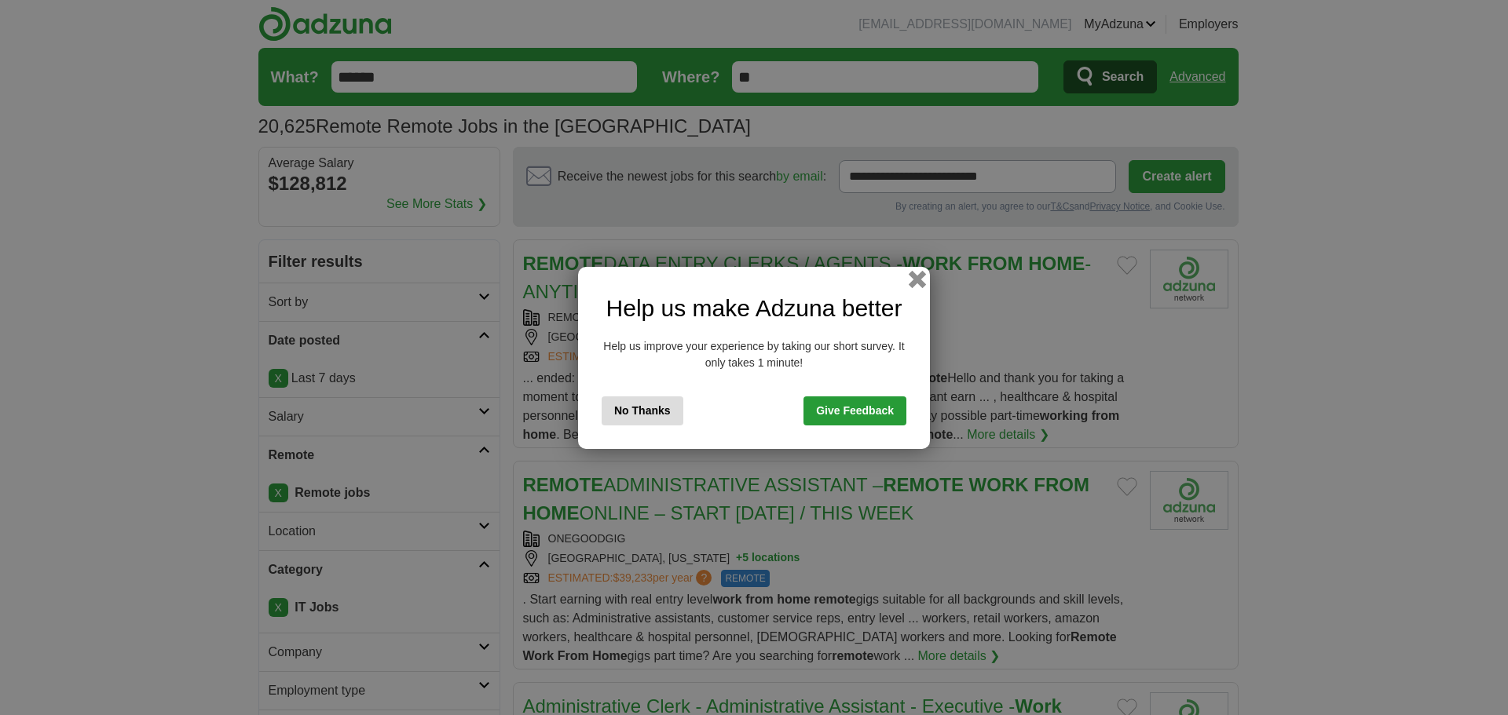
click at [916, 281] on button "button" at bounding box center [917, 278] width 17 height 17
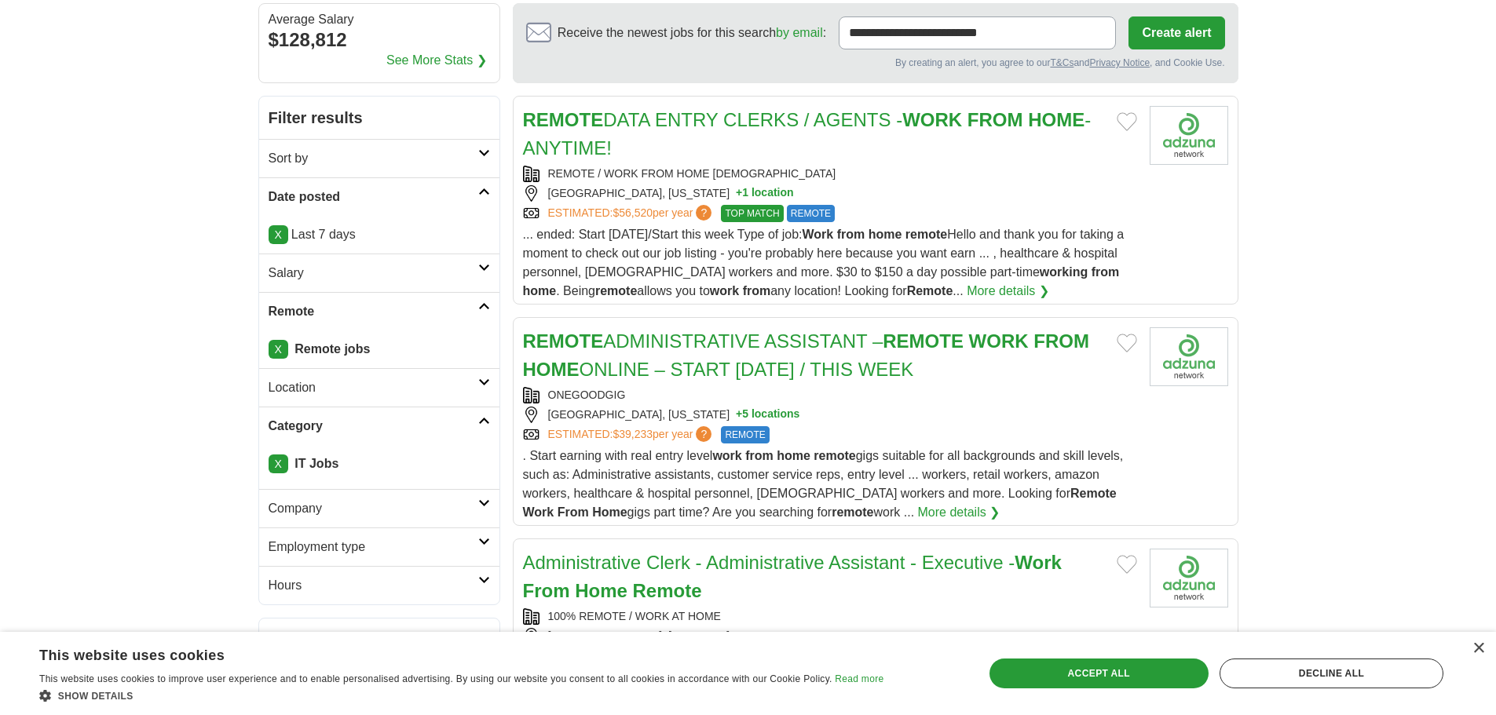
scroll to position [157, 0]
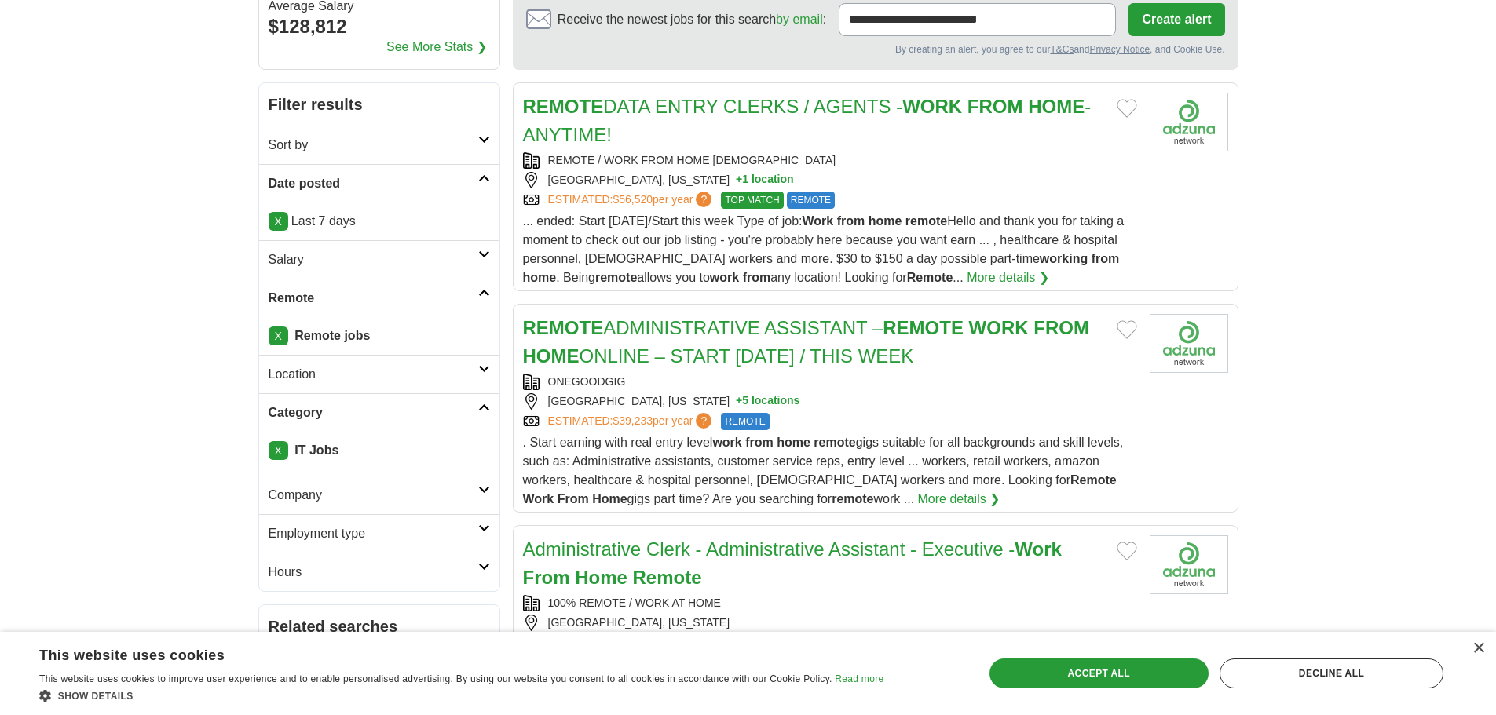
click at [749, 394] on button "+ 5 locations" at bounding box center [768, 401] width 64 height 16
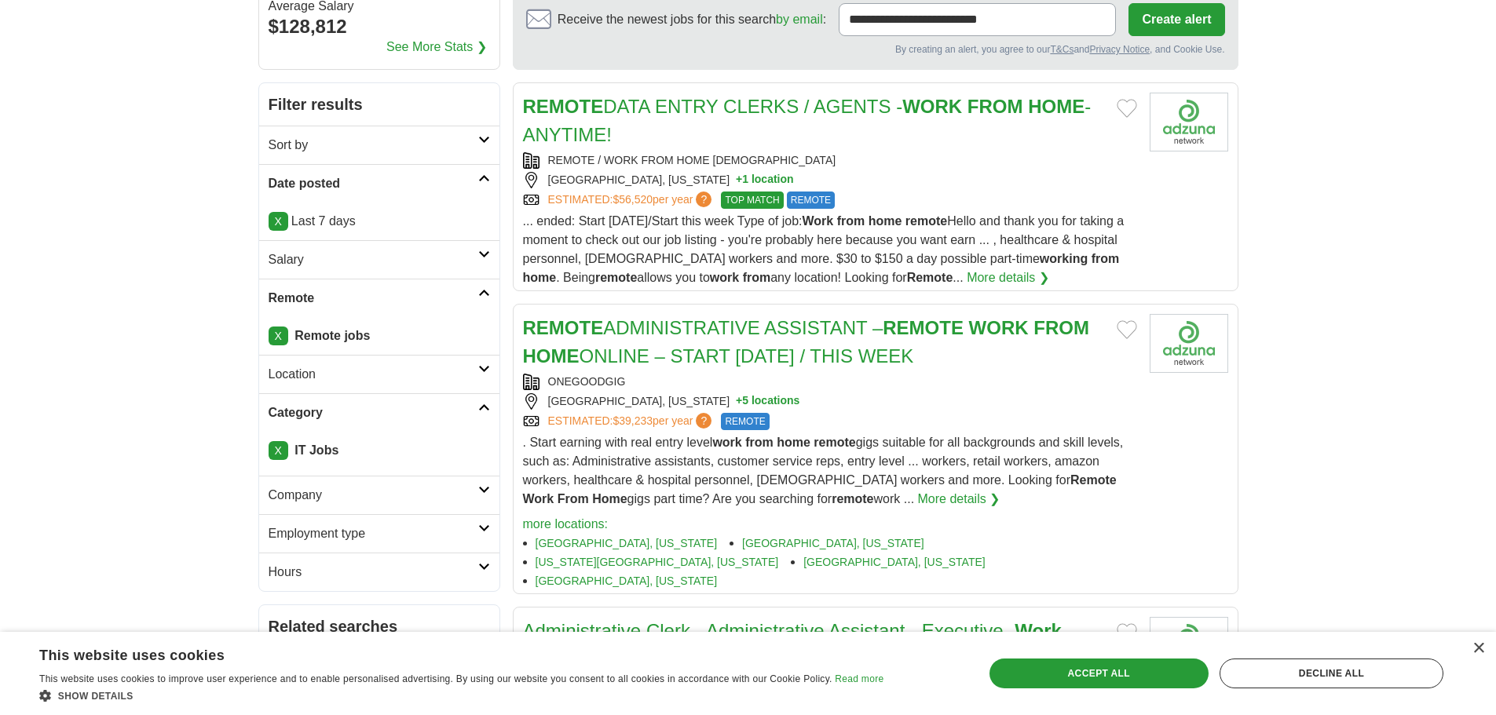
click at [276, 334] on link "X" at bounding box center [279, 336] width 20 height 19
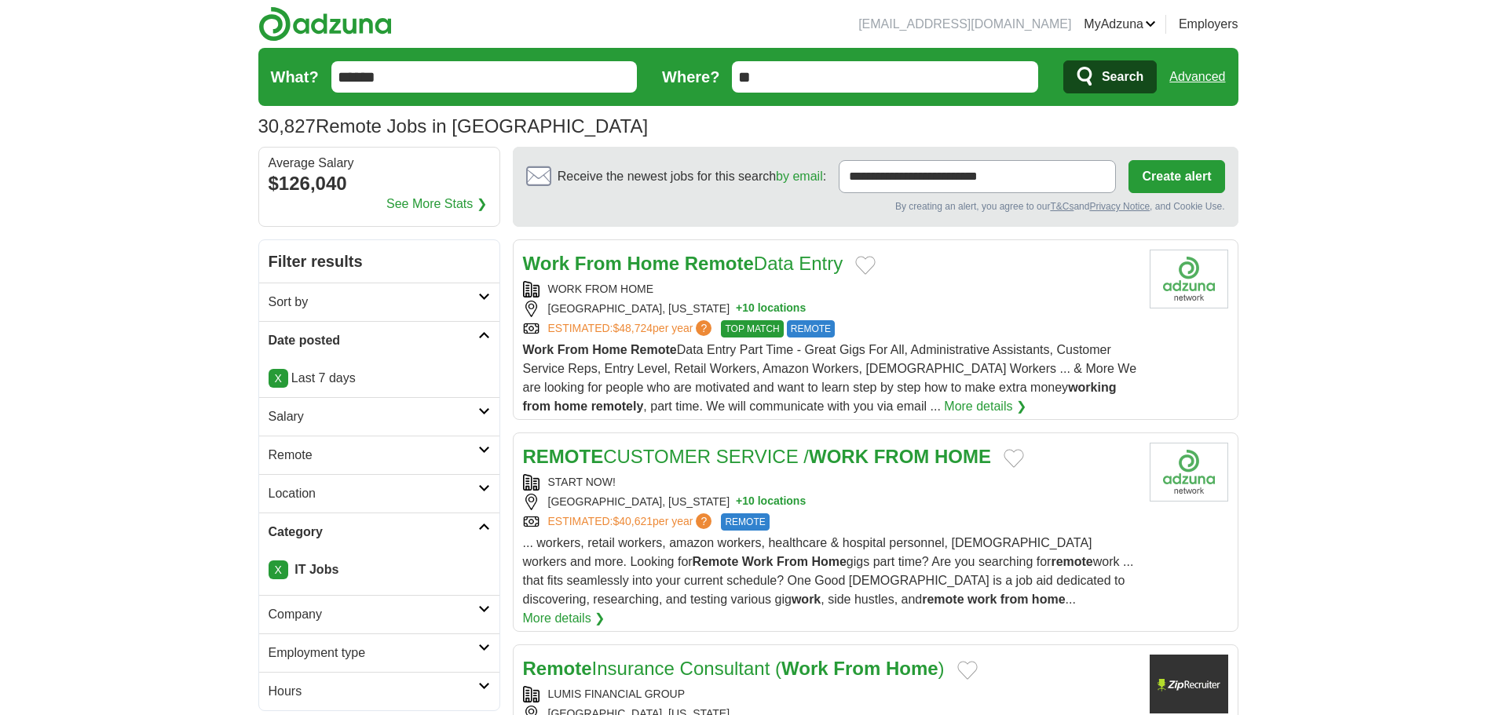
click at [280, 377] on link "X" at bounding box center [279, 378] width 20 height 19
click at [485, 332] on icon at bounding box center [484, 335] width 12 height 8
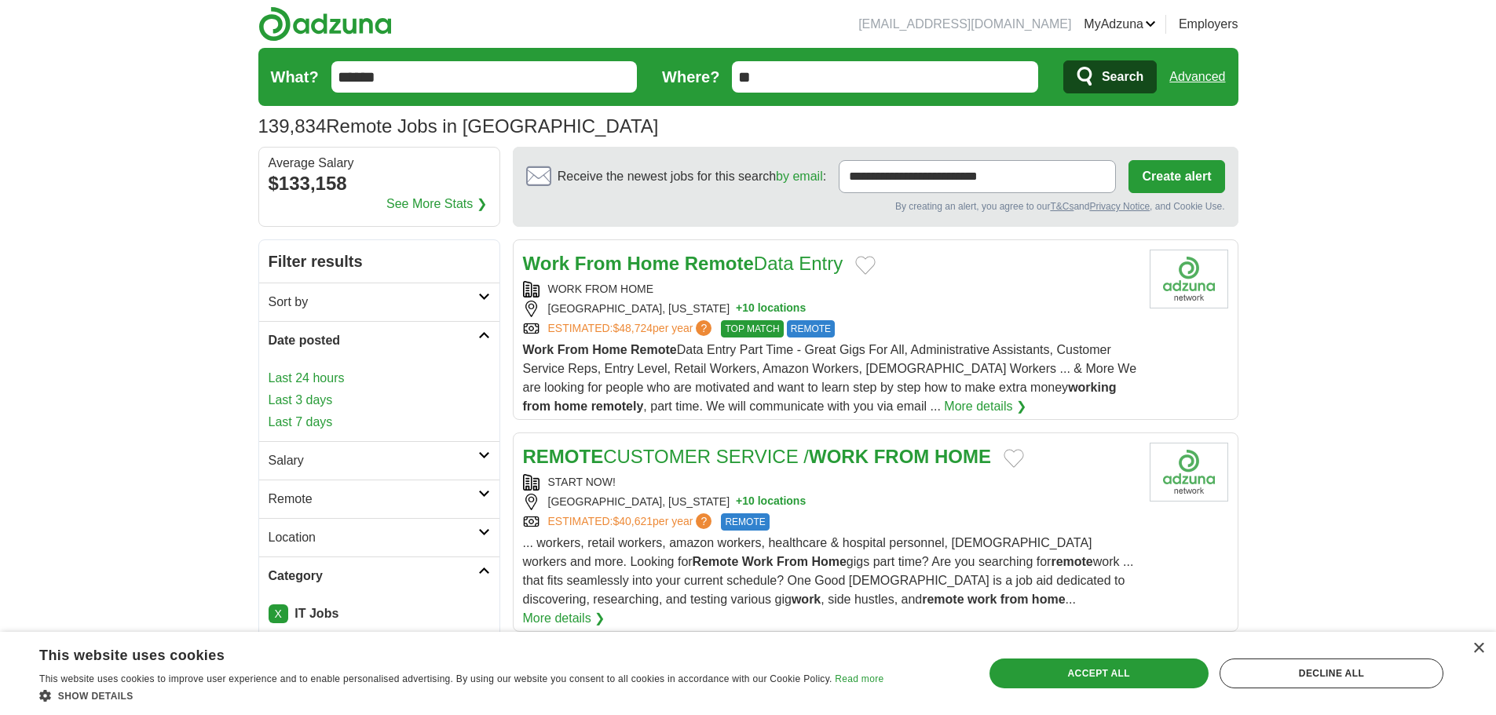
click at [292, 376] on link "Last 24 hours" at bounding box center [379, 378] width 221 height 19
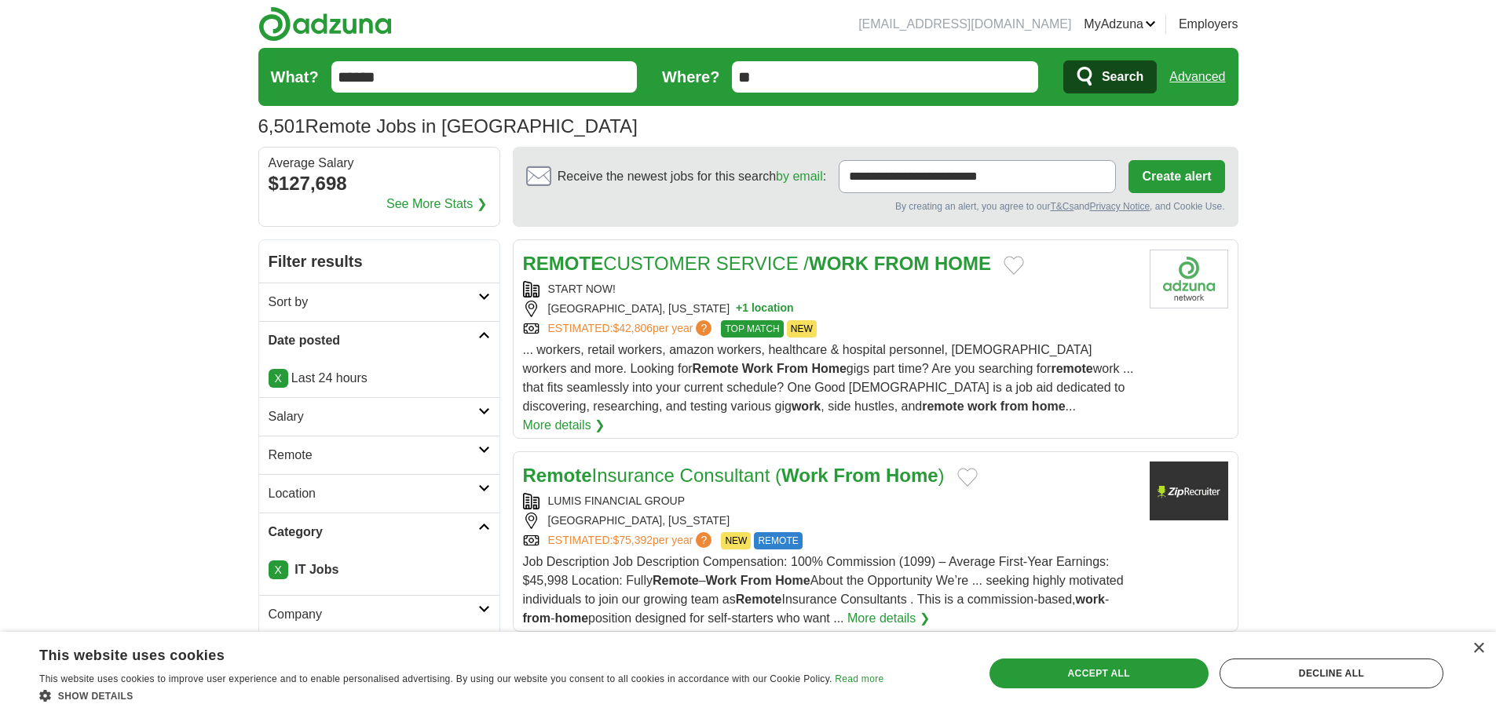
click at [484, 485] on icon at bounding box center [484, 489] width 12 height 8
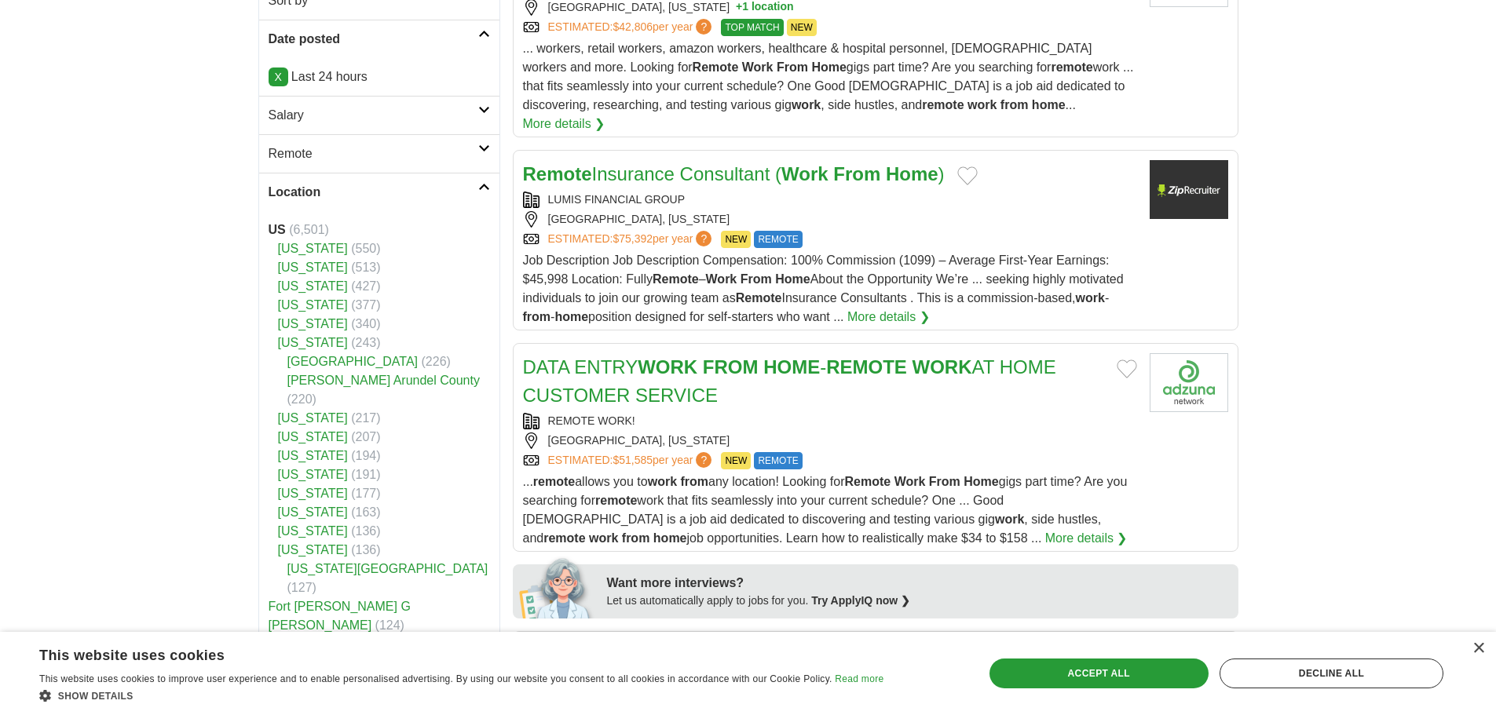
scroll to position [314, 0]
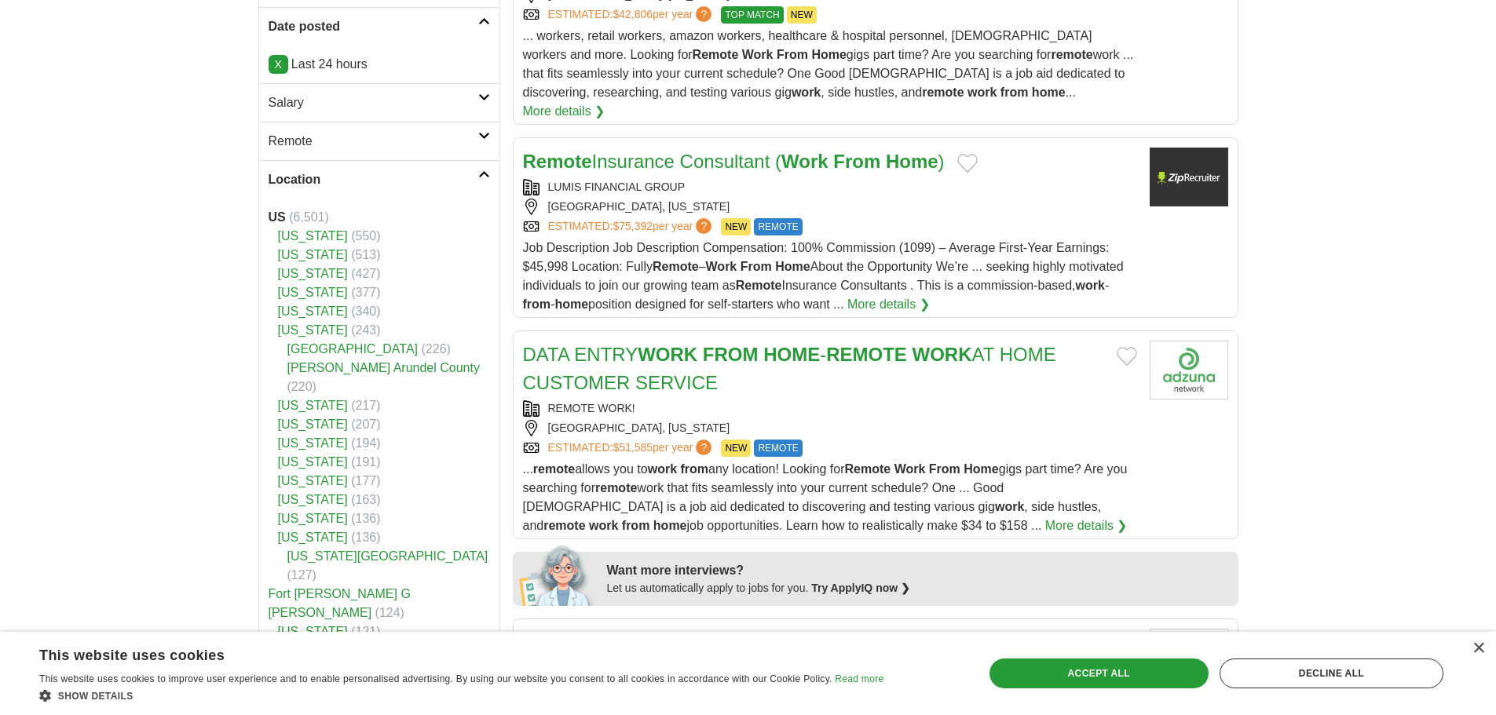
click at [484, 177] on icon at bounding box center [484, 174] width 12 height 8
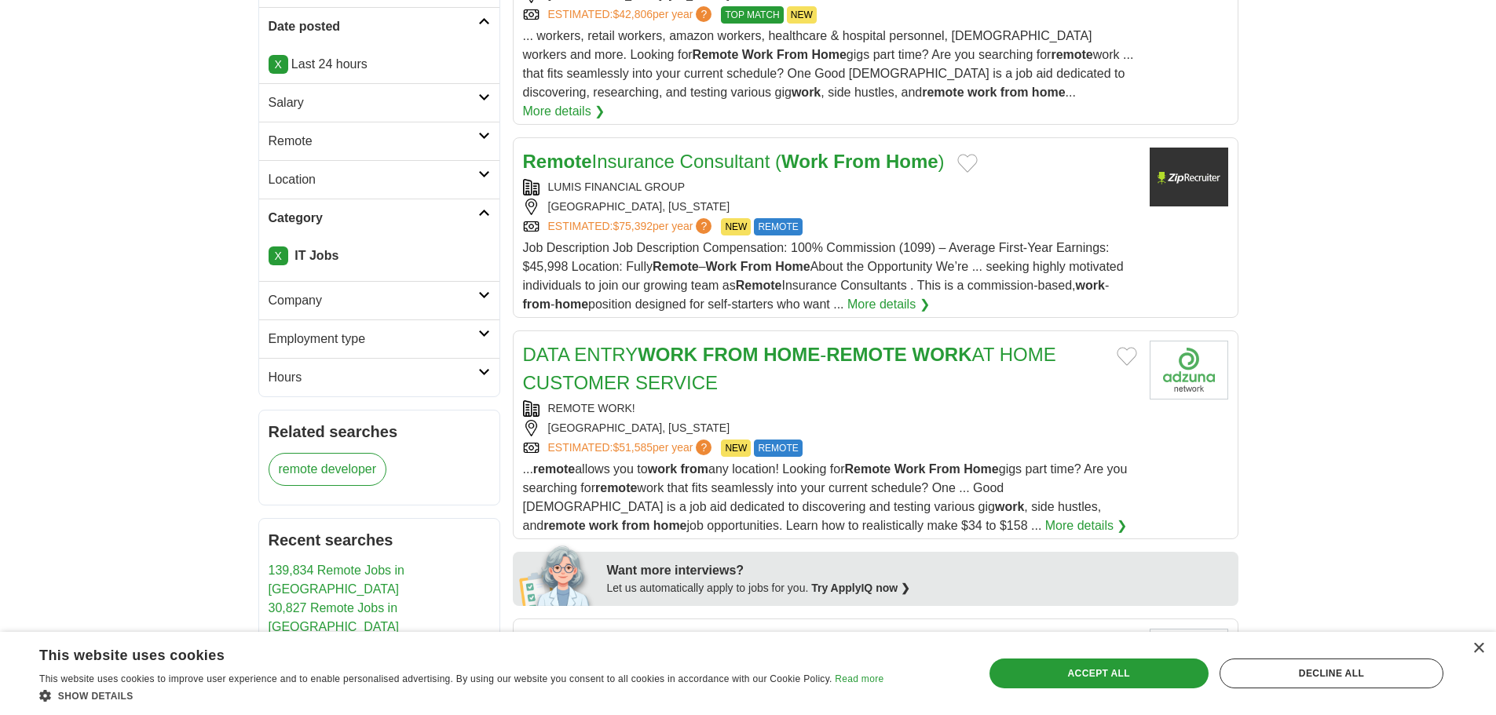
click at [481, 333] on icon at bounding box center [484, 334] width 12 height 8
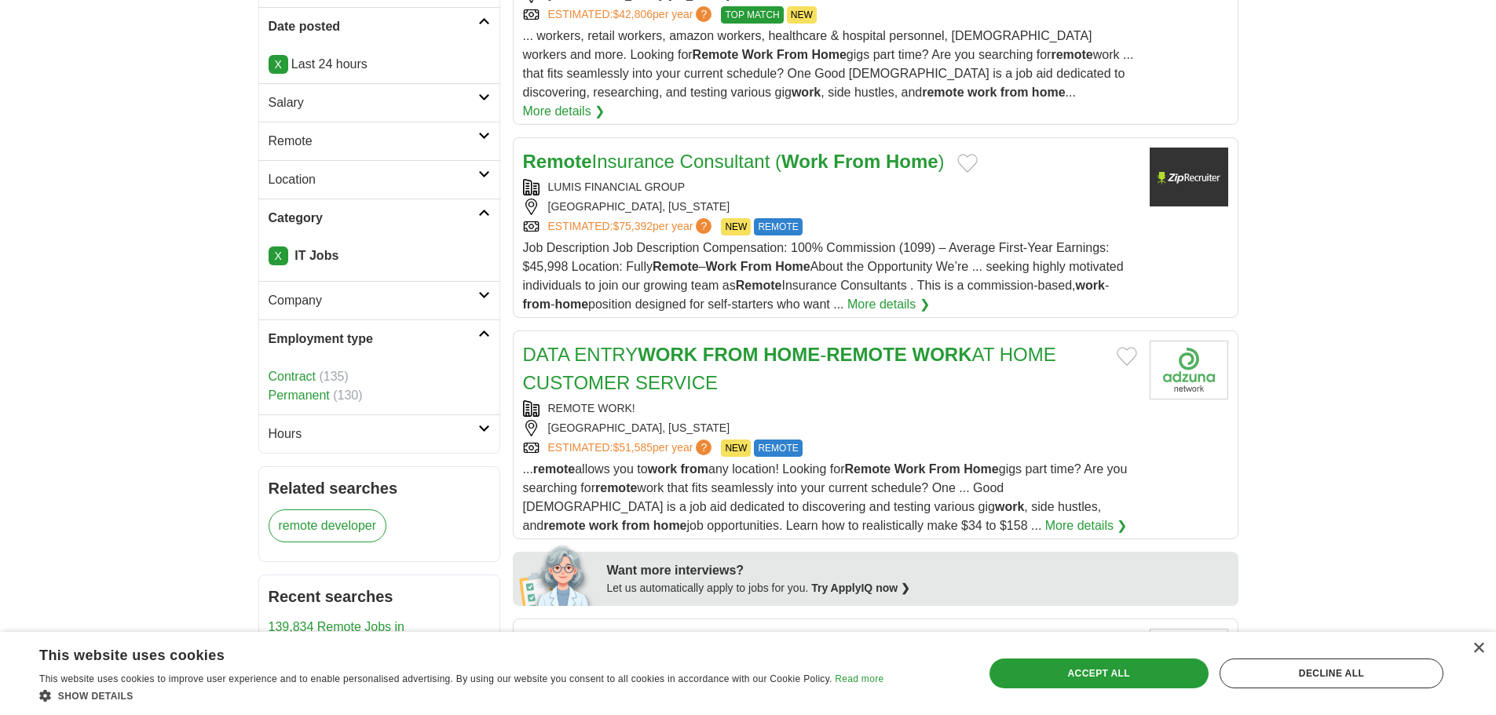
click at [481, 332] on icon at bounding box center [484, 334] width 12 height 8
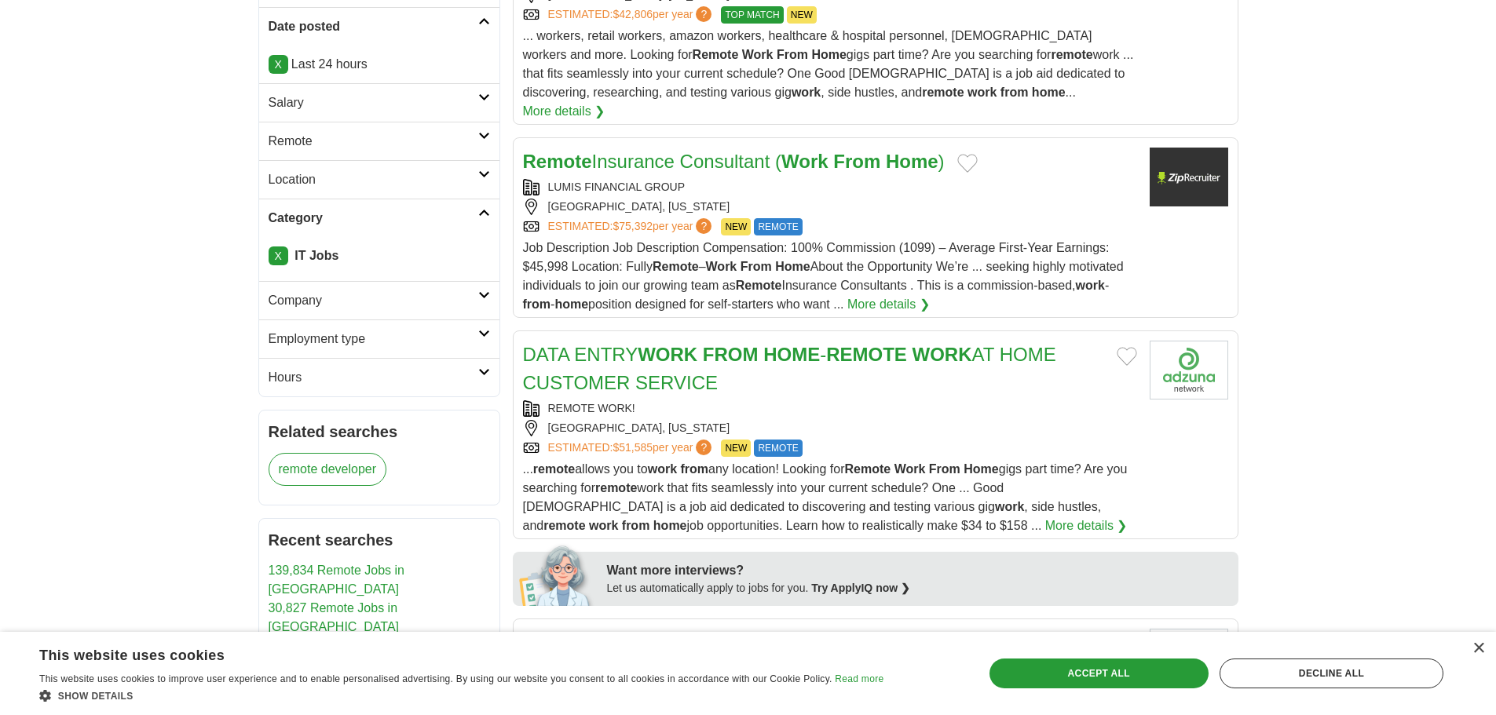
click at [484, 292] on icon at bounding box center [484, 295] width 12 height 8
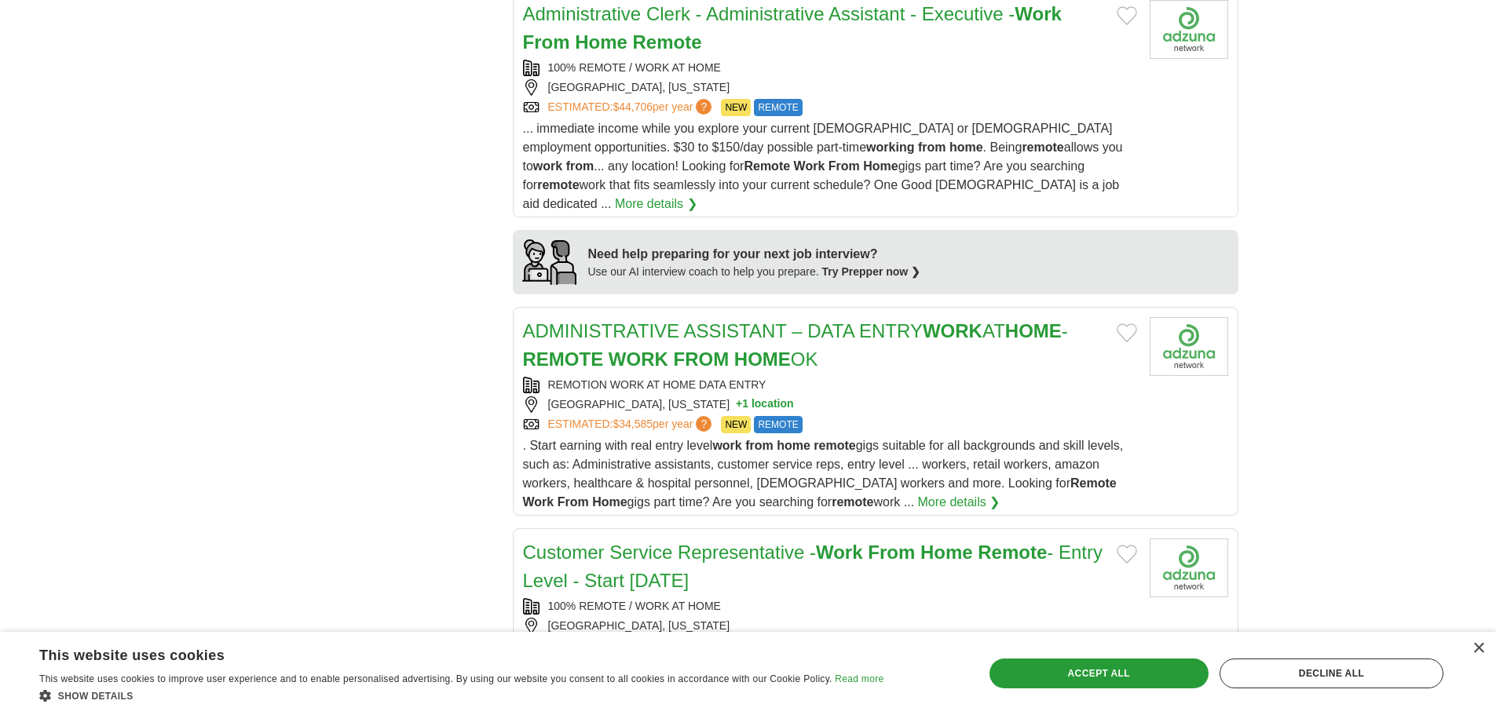
scroll to position [1414, 0]
